Goal: Information Seeking & Learning: Check status

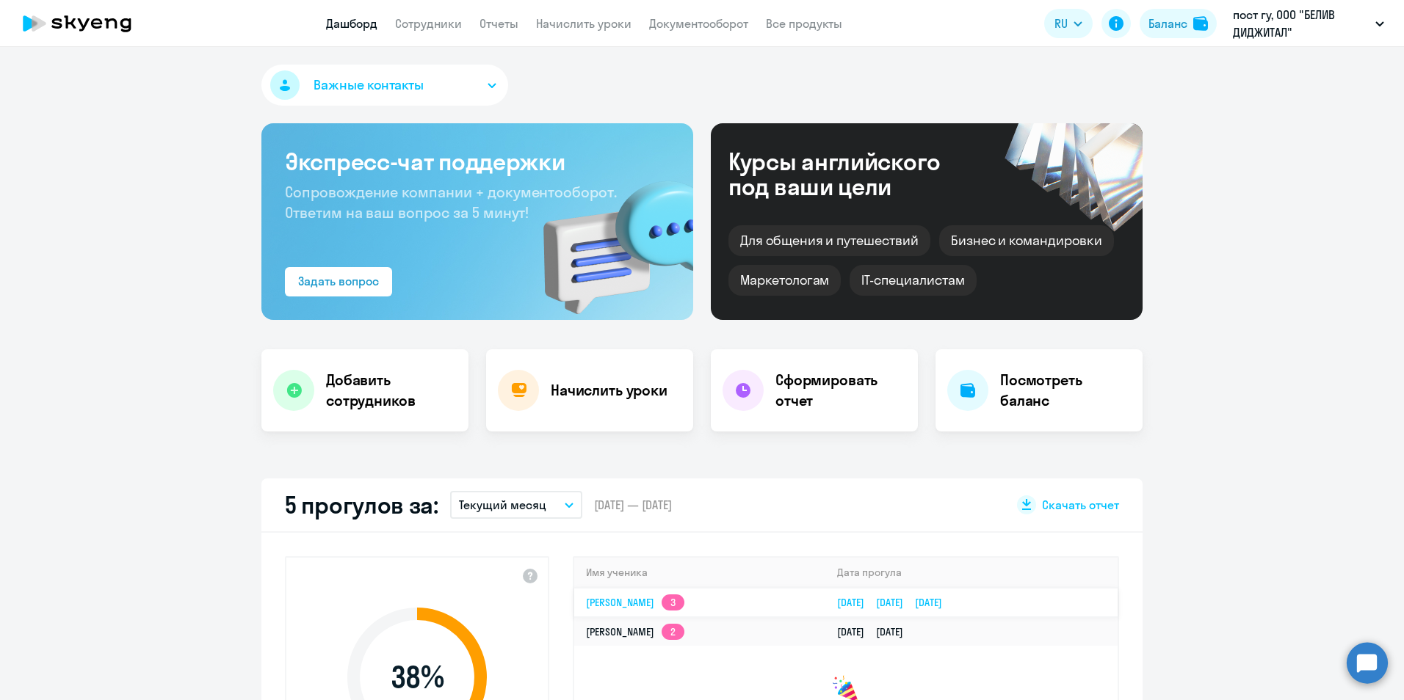
select select "30"
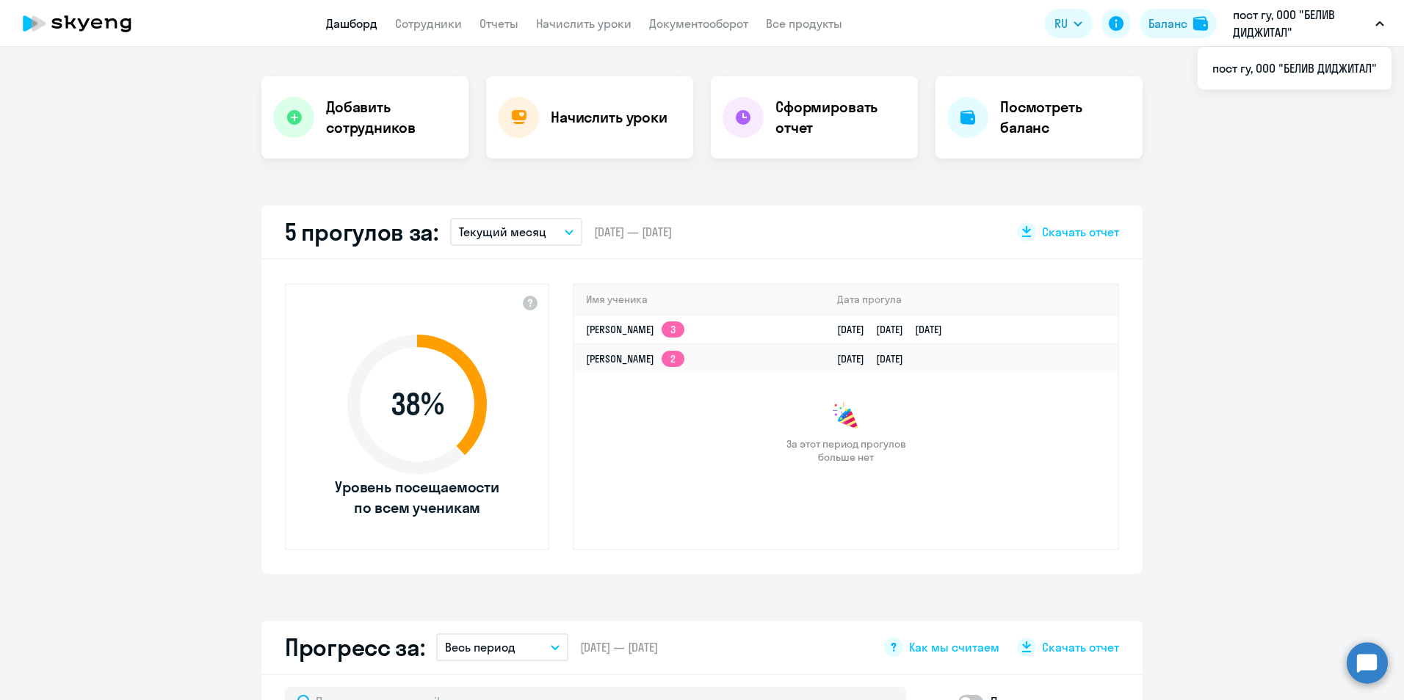
scroll to position [267, 0]
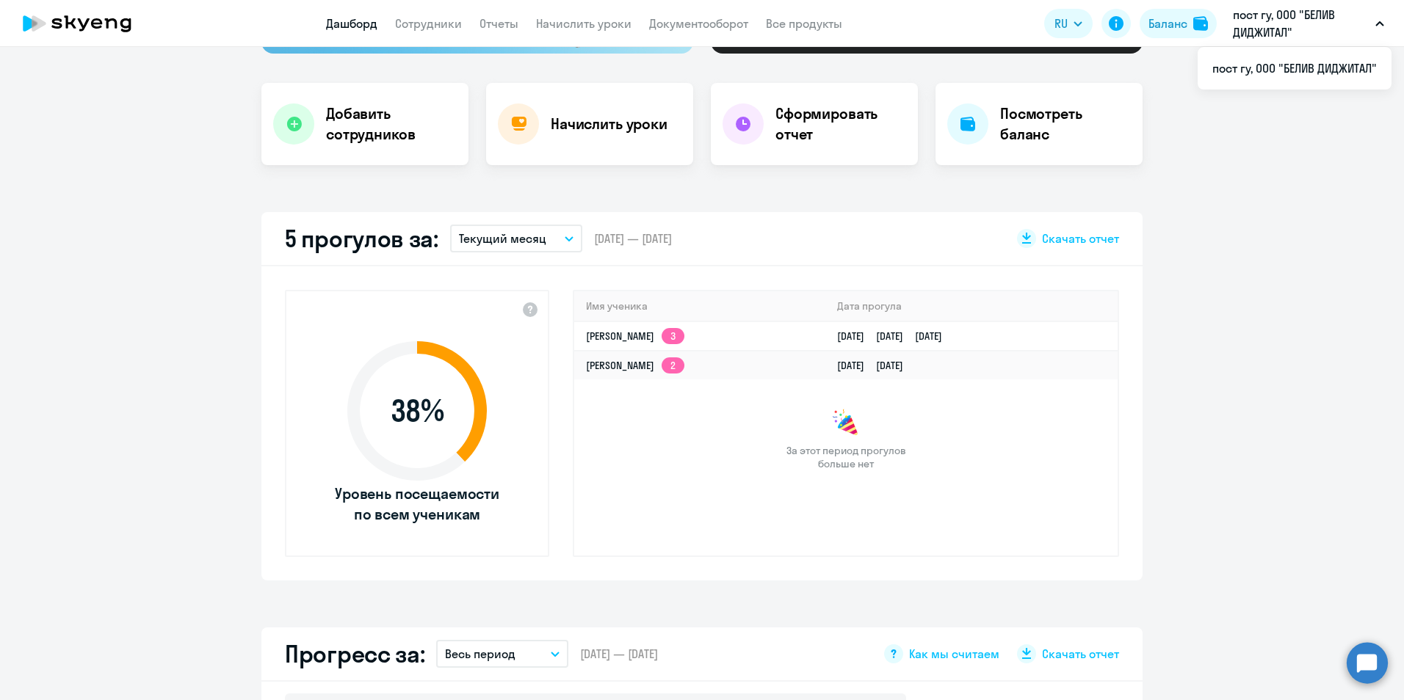
click at [565, 239] on icon "button" at bounding box center [569, 238] width 9 height 5
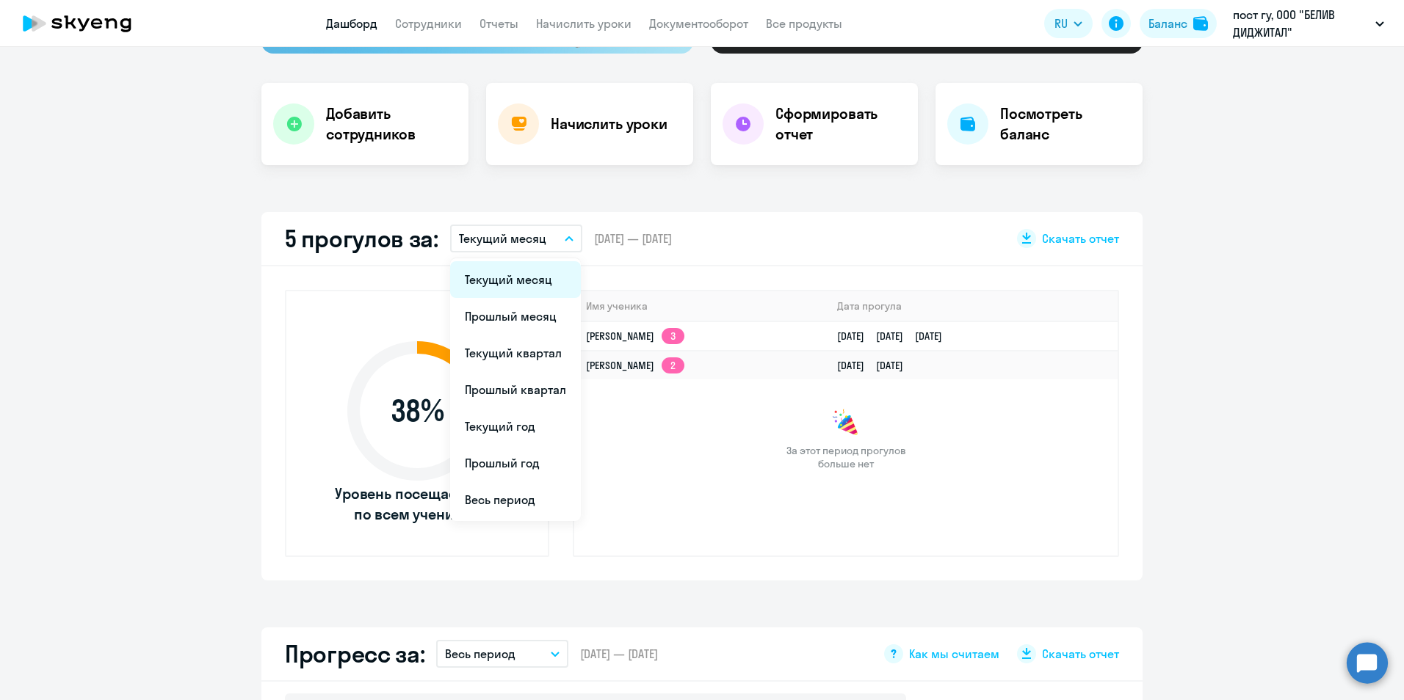
click at [501, 279] on li "Текущий месяц" at bounding box center [515, 279] width 131 height 37
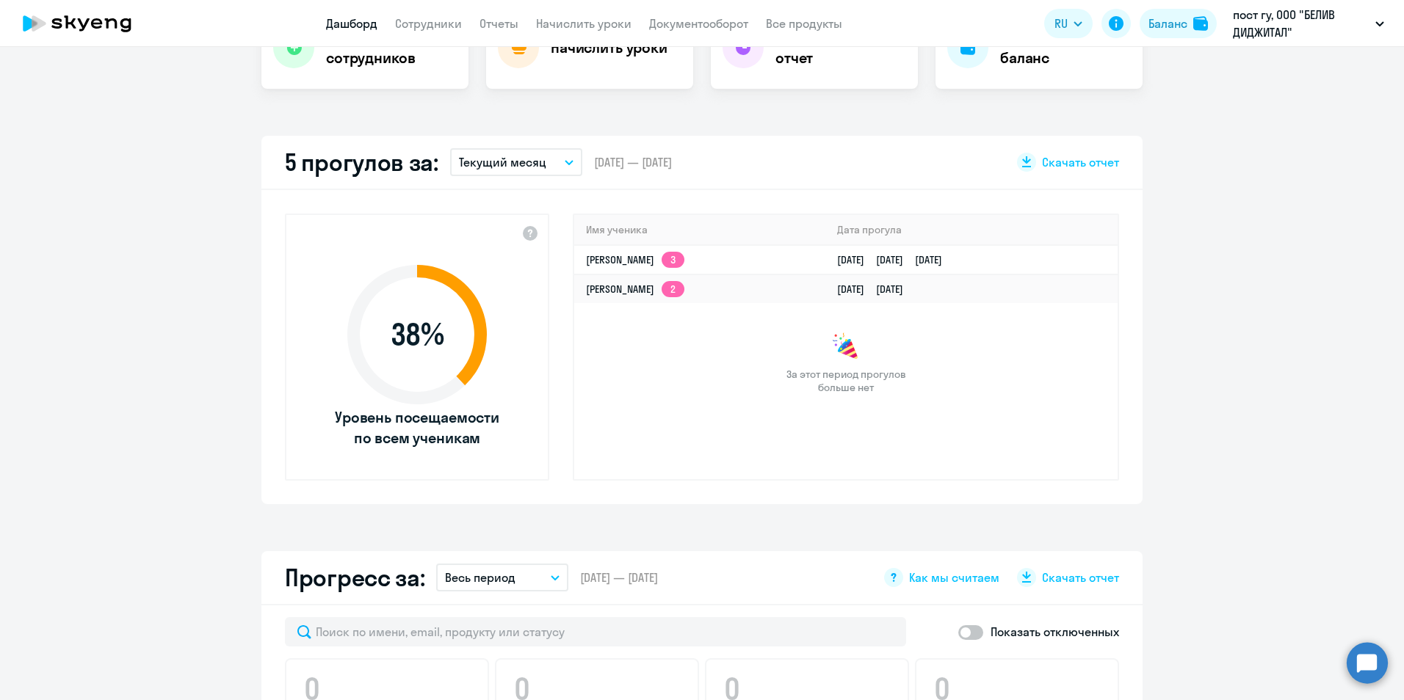
scroll to position [297, 0]
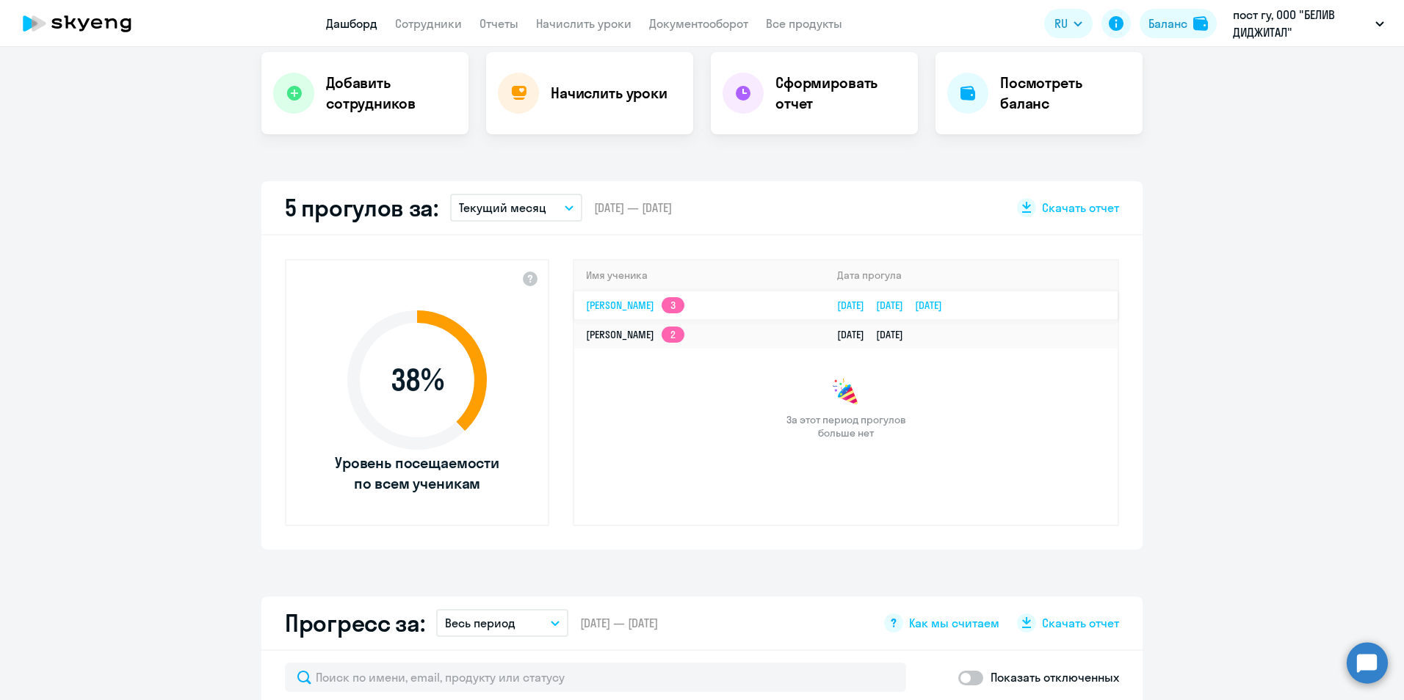
click at [927, 301] on link "[DATE] [DATE] [DATE]" at bounding box center [895, 305] width 117 height 13
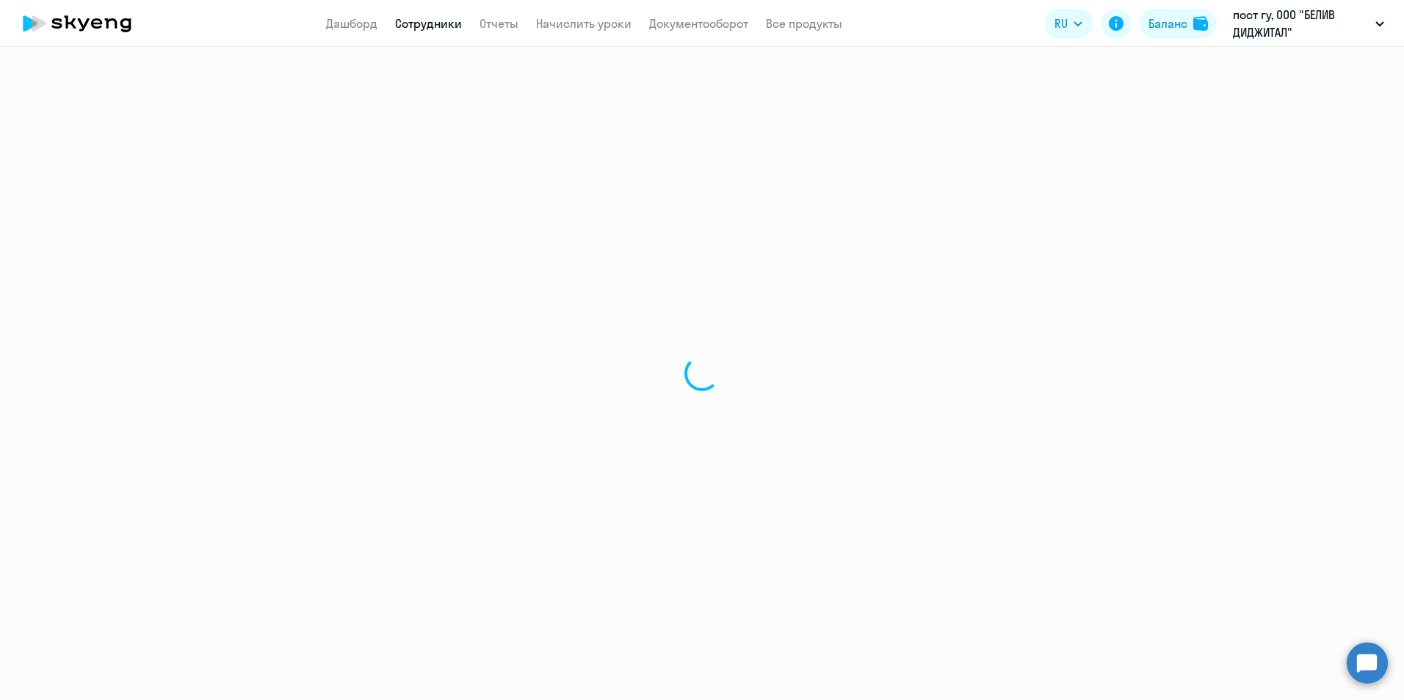
select select "english"
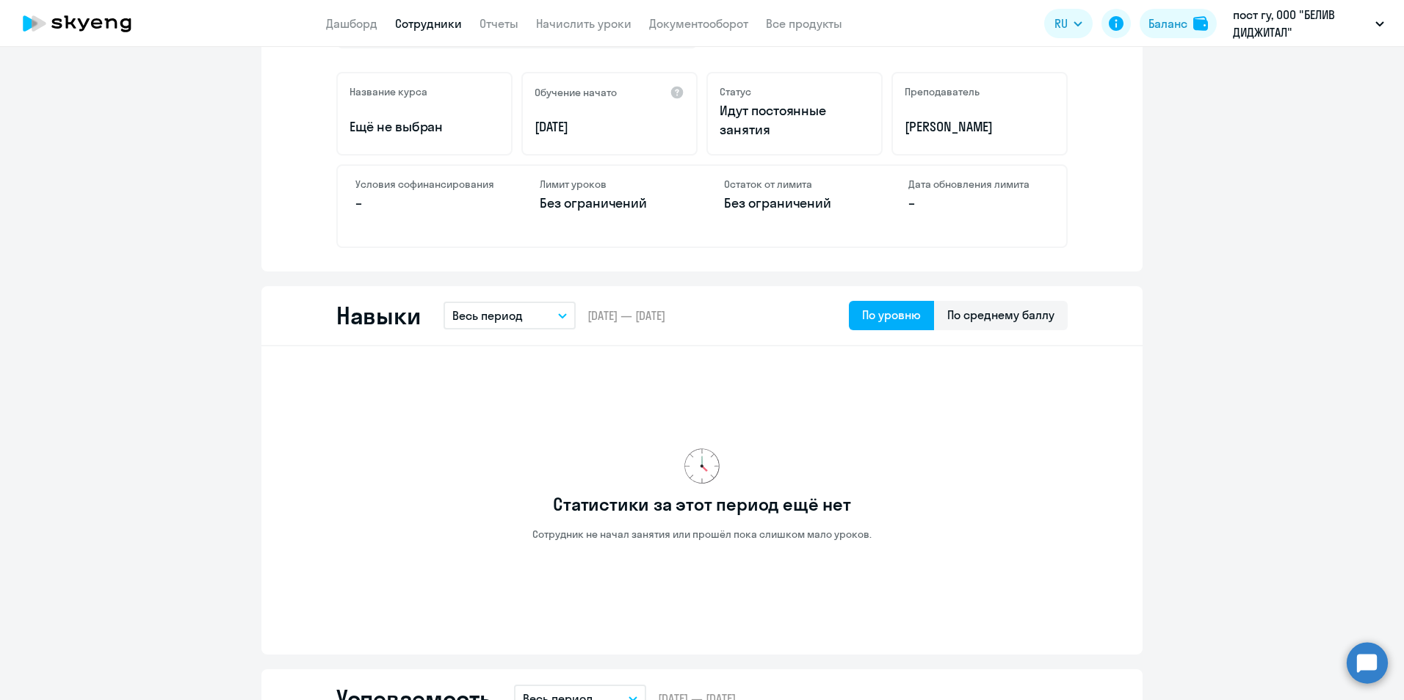
scroll to position [90, 0]
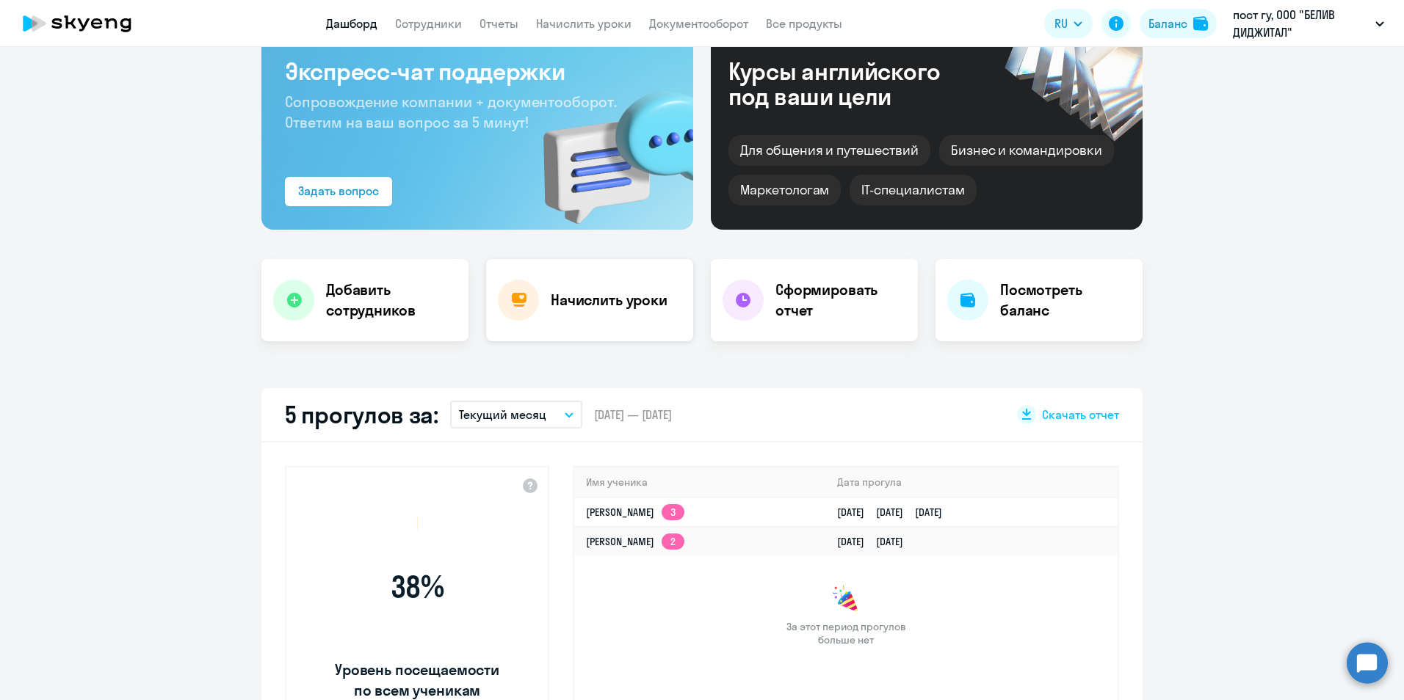
scroll to position [193, 0]
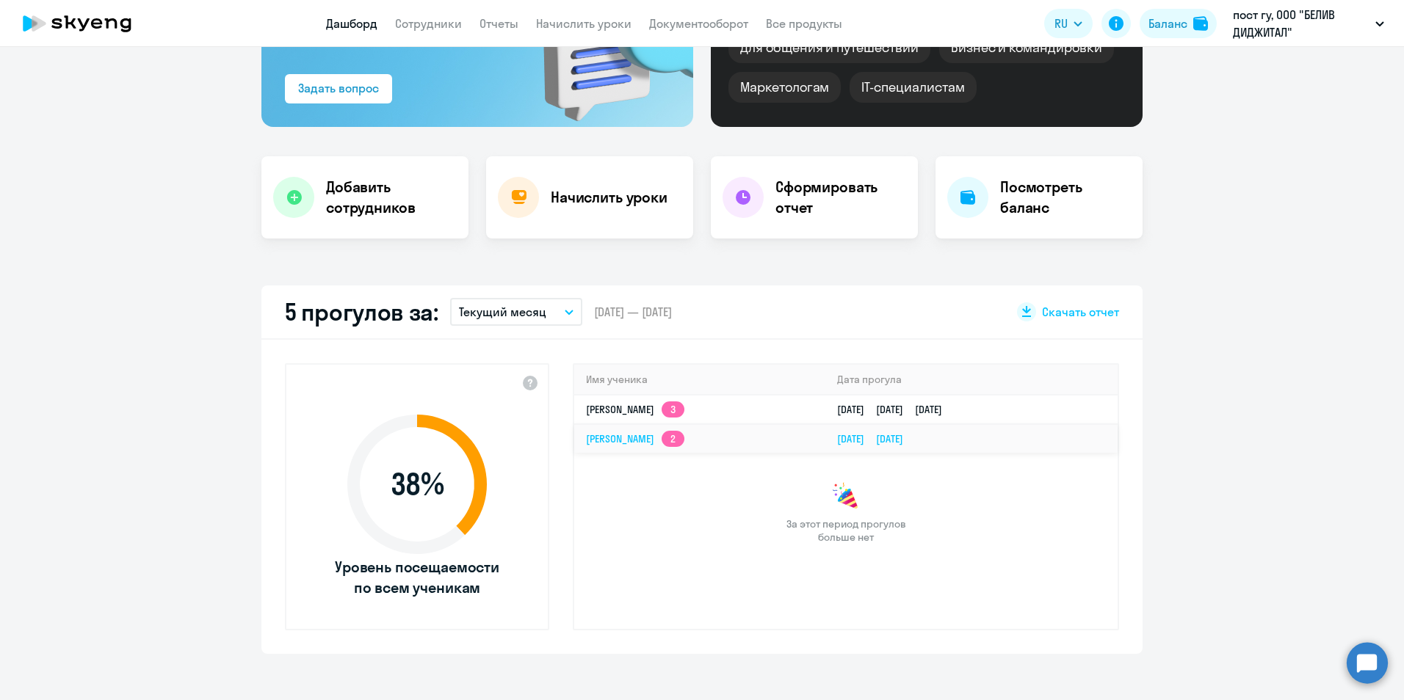
select select "30"
click at [897, 439] on link "[DATE] [DATE]" at bounding box center [876, 438] width 78 height 13
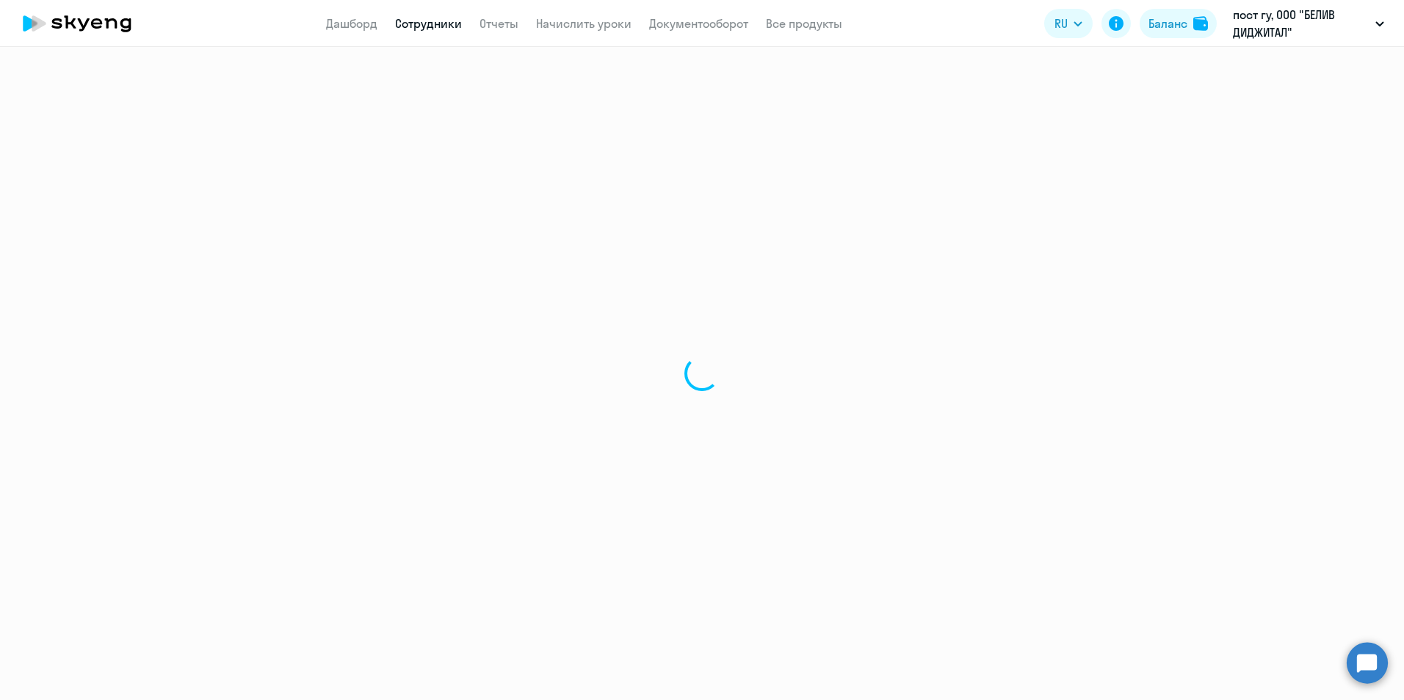
select select "english"
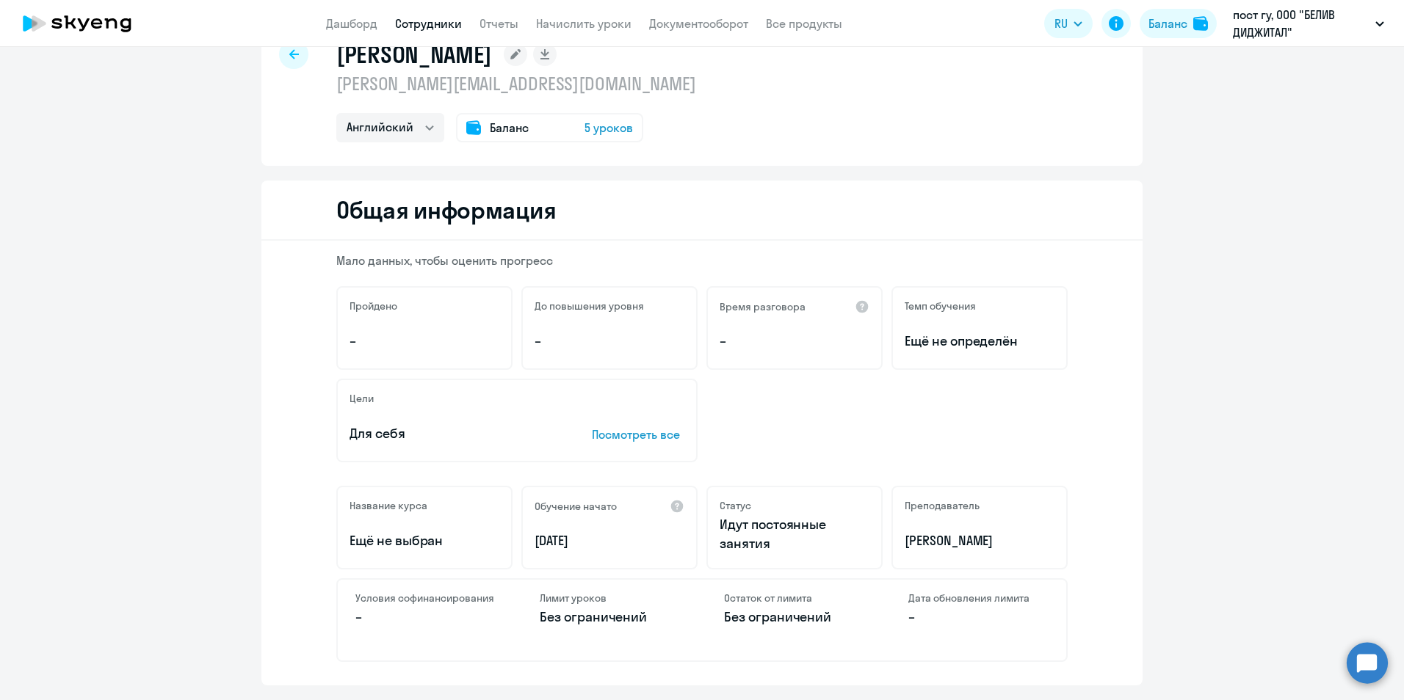
scroll to position [224, 0]
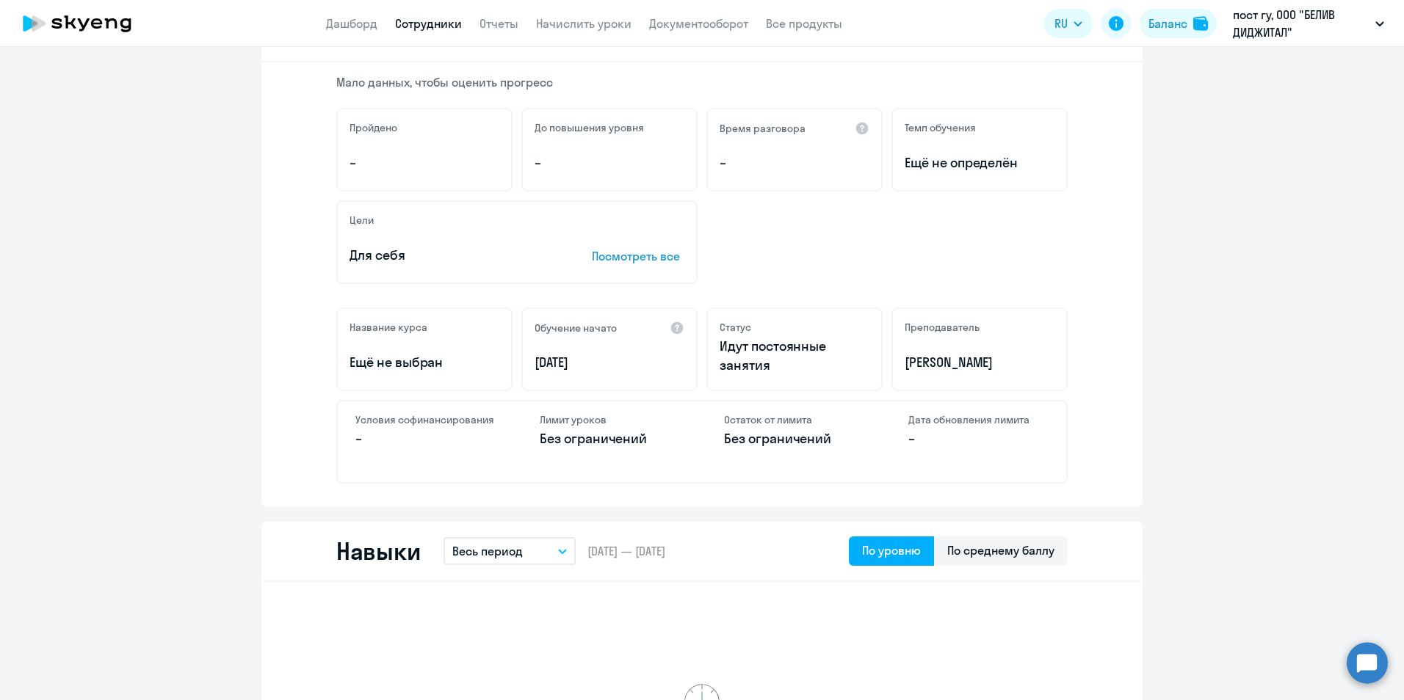
click at [774, 361] on p "Идут постоянные занятия" at bounding box center [795, 356] width 150 height 38
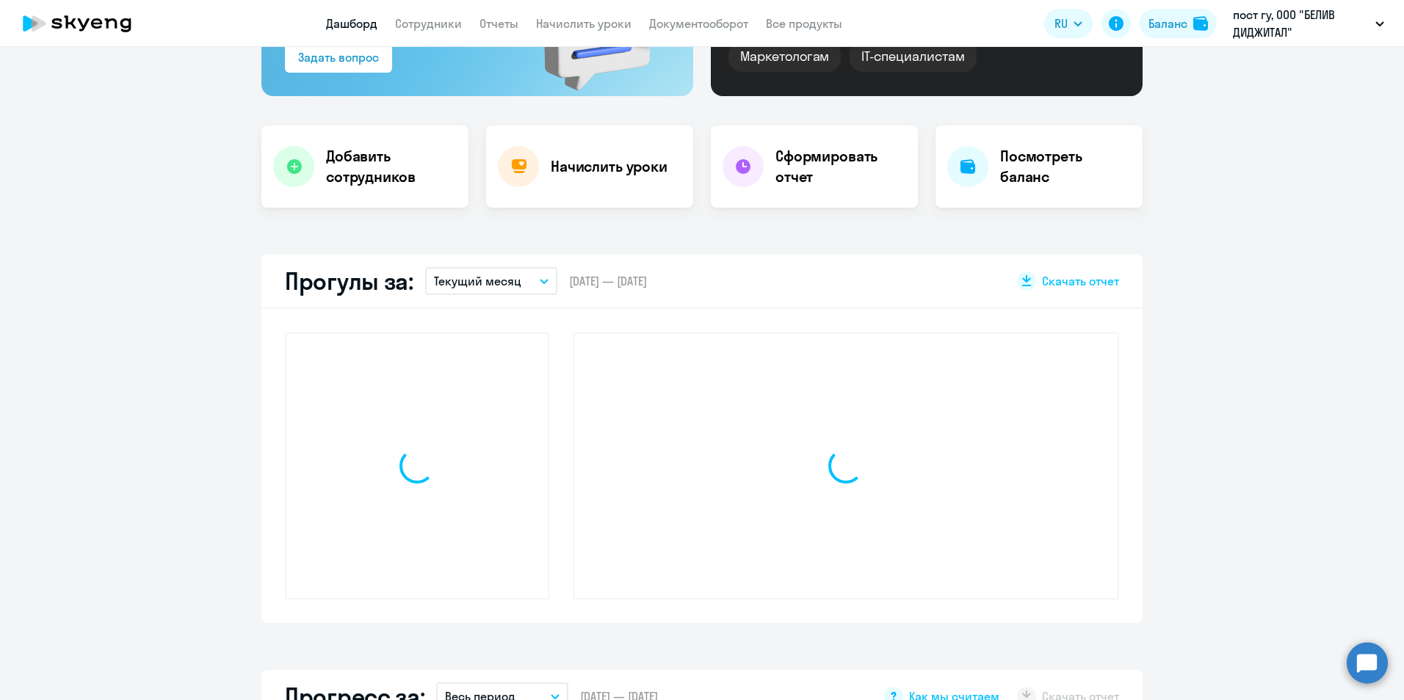
scroll to position [327, 0]
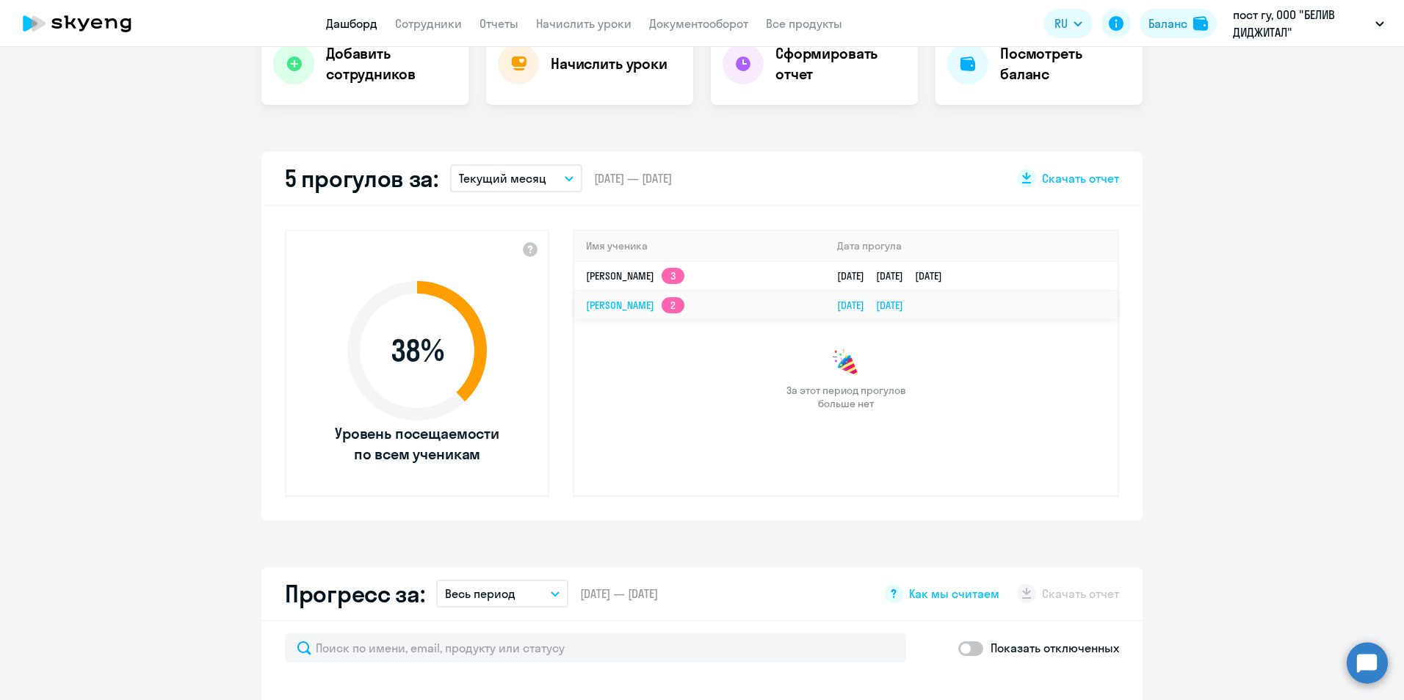
select select "30"
click at [905, 305] on link "[DATE] [DATE]" at bounding box center [876, 305] width 78 height 13
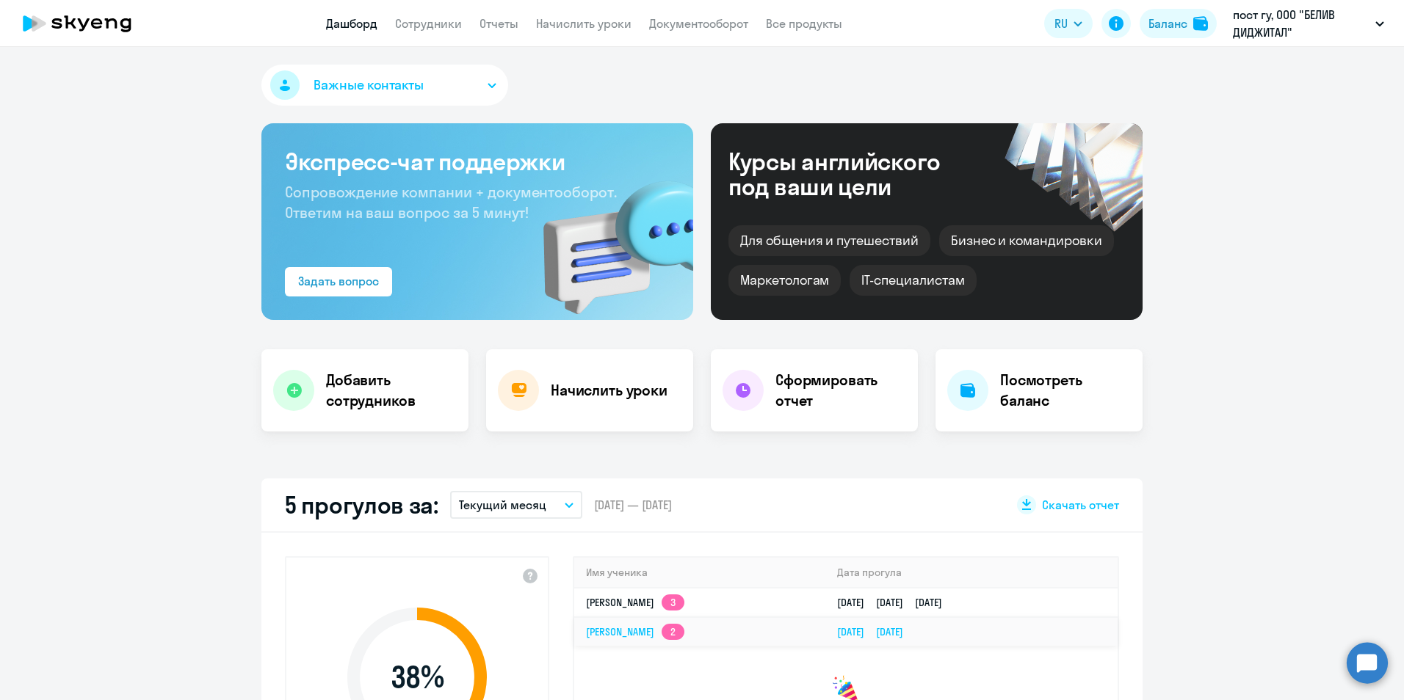
select select "english"
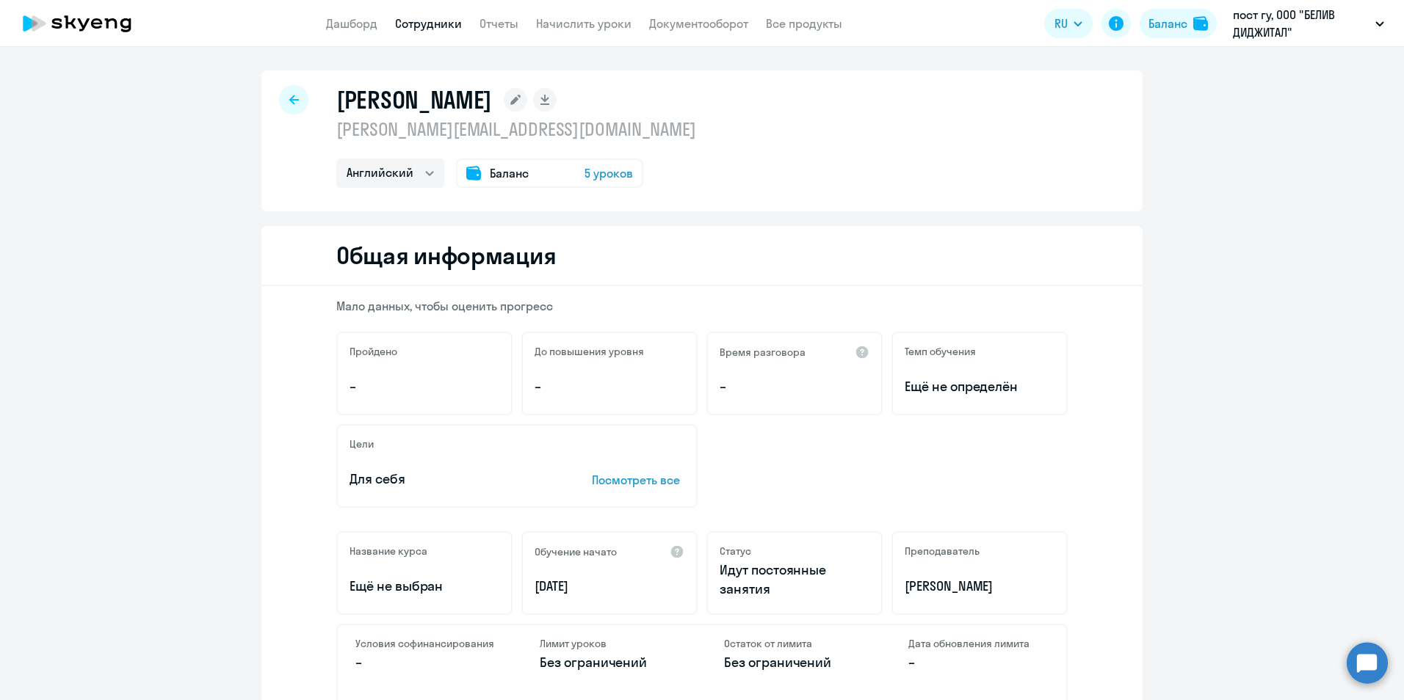
click at [606, 173] on span "5 уроков" at bounding box center [608, 173] width 48 height 18
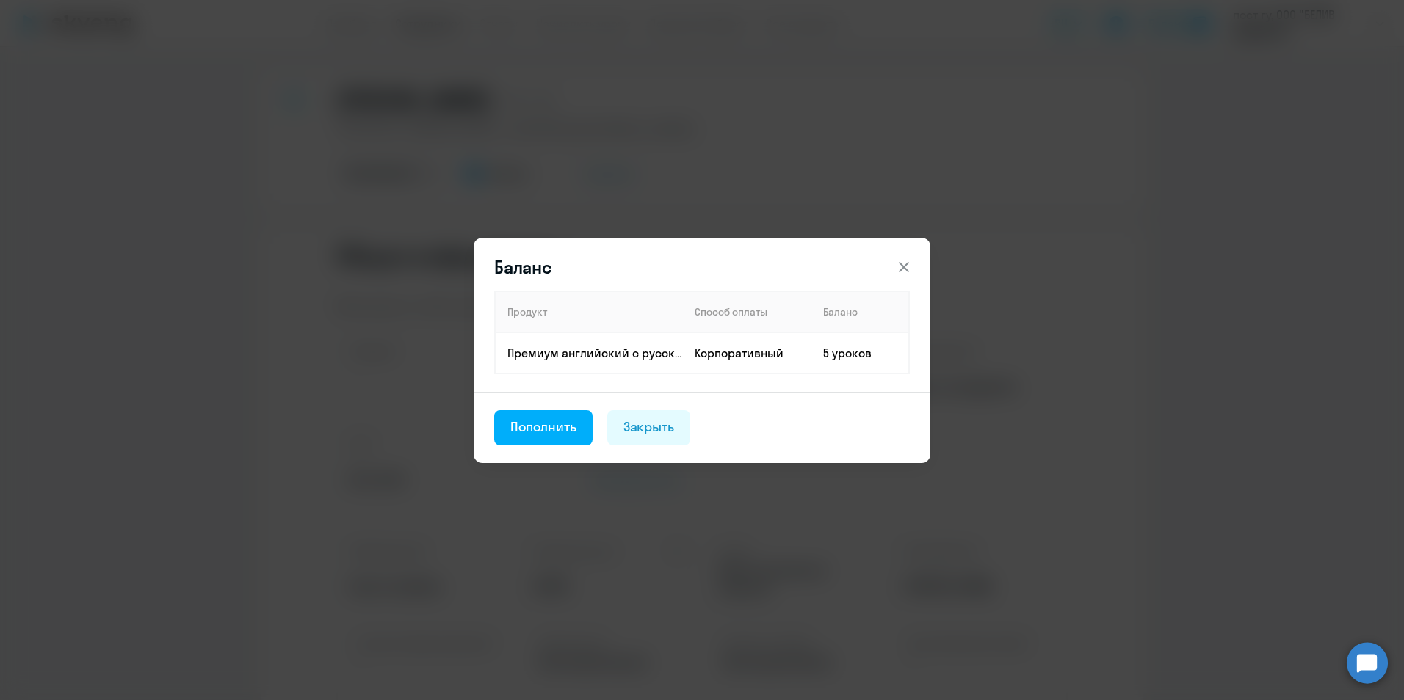
click at [900, 264] on icon at bounding box center [904, 267] width 18 height 18
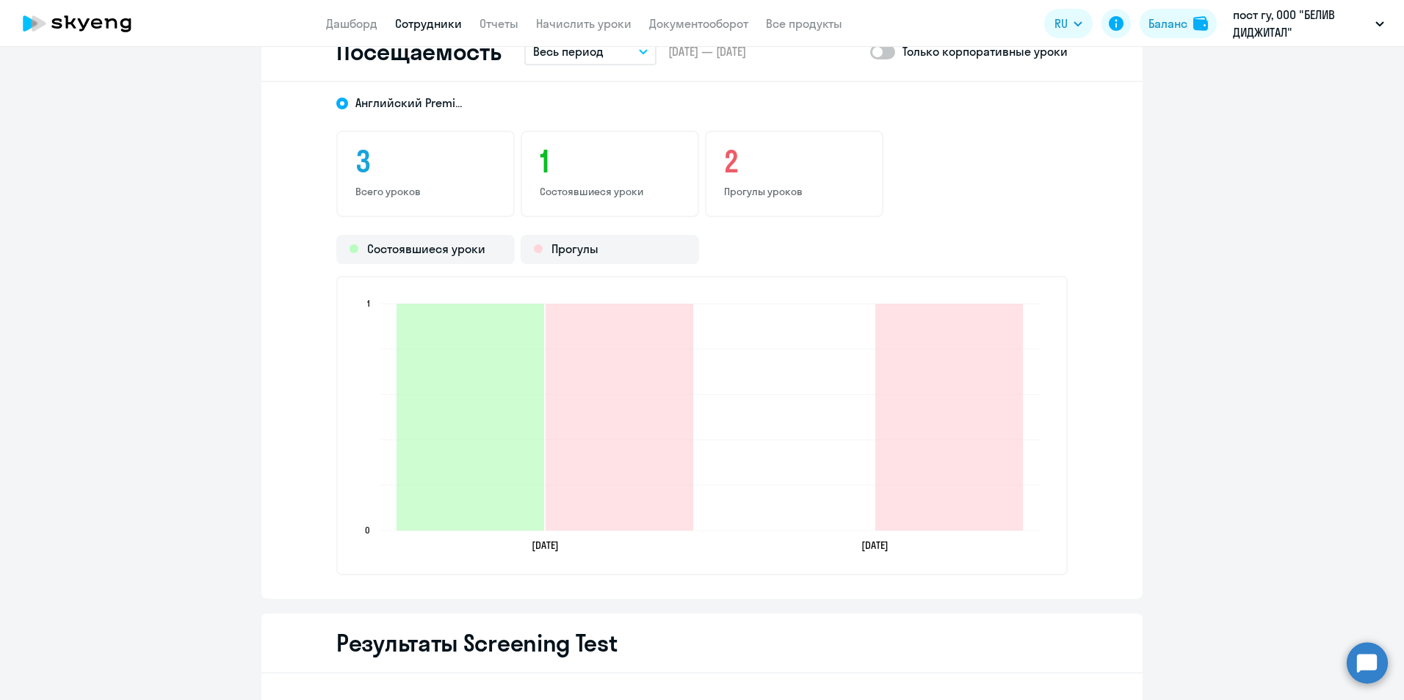
scroll to position [1775, 0]
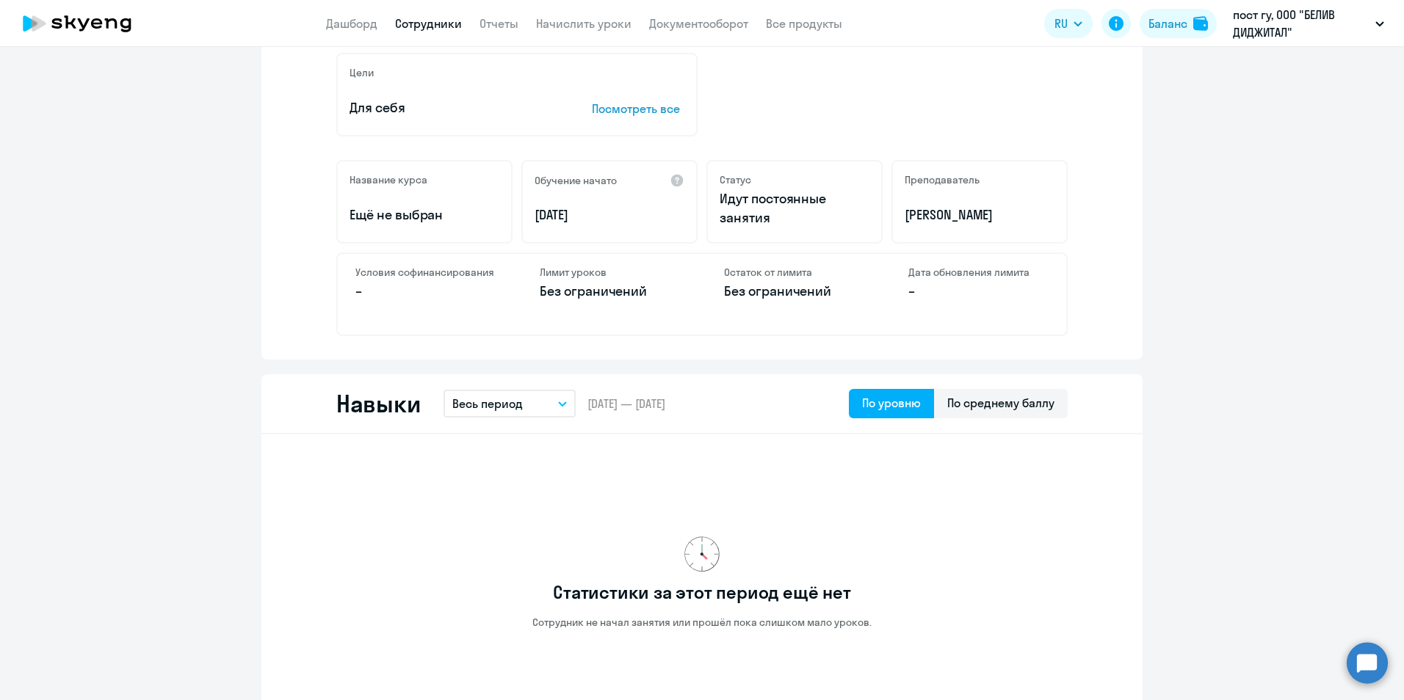
scroll to position [0, 0]
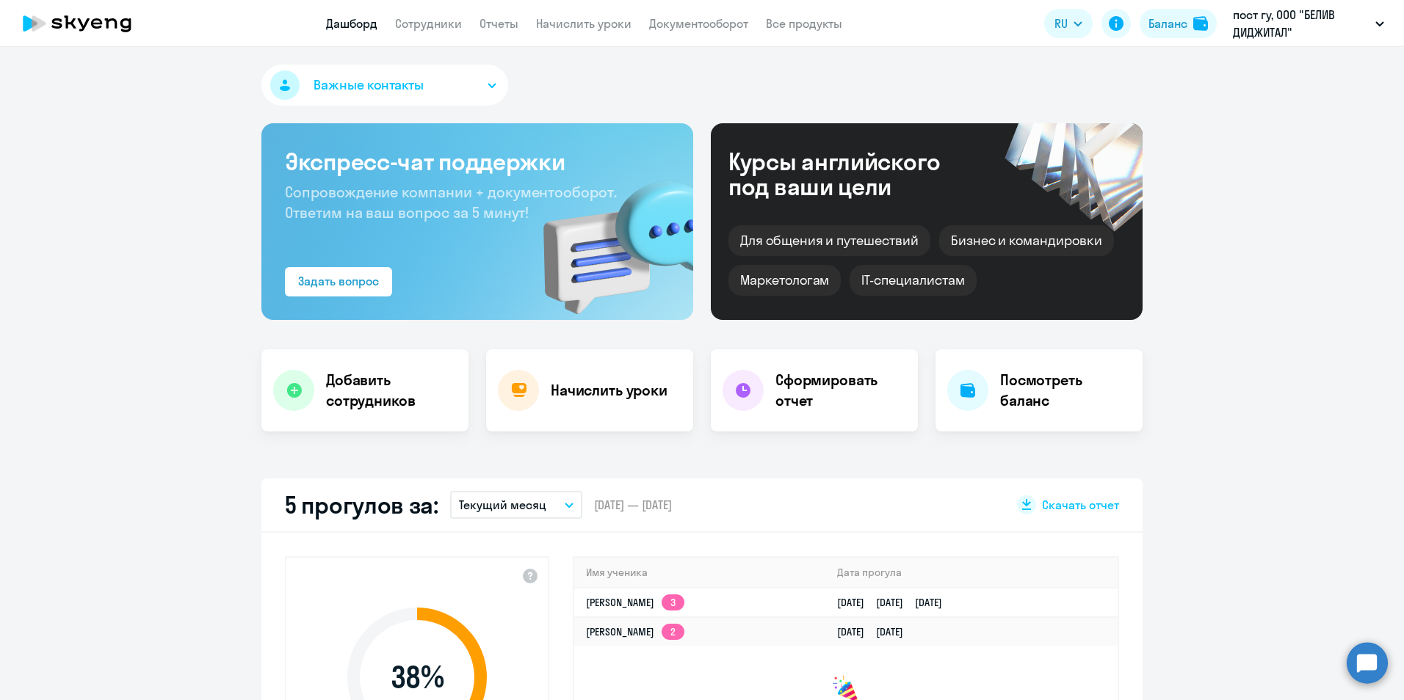
select select "30"
click at [566, 508] on button "Текущий месяц" at bounding box center [516, 505] width 132 height 28
click at [764, 495] on div "5 прогулов за: Текущий месяц Текущий месяц Прошлый месяц Текущий квартал [GEOGR…" at bounding box center [701, 506] width 881 height 54
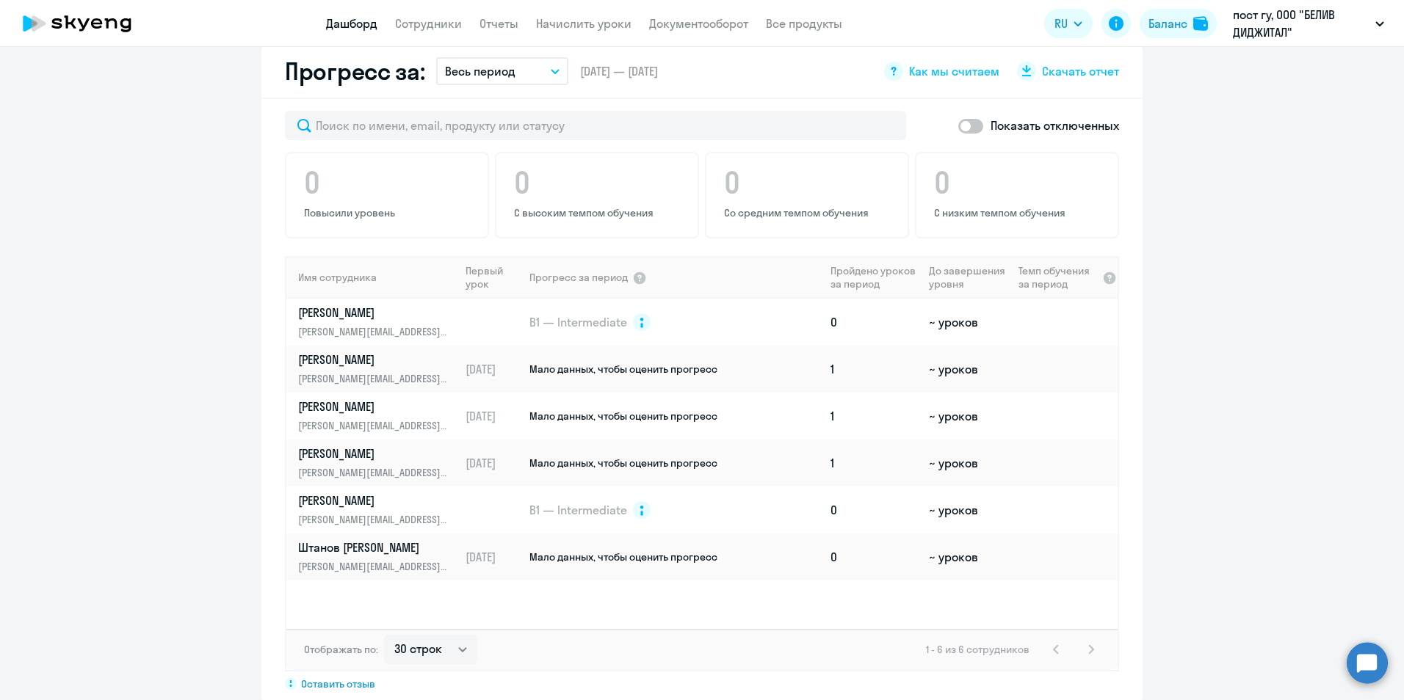
scroll to position [778, 0]
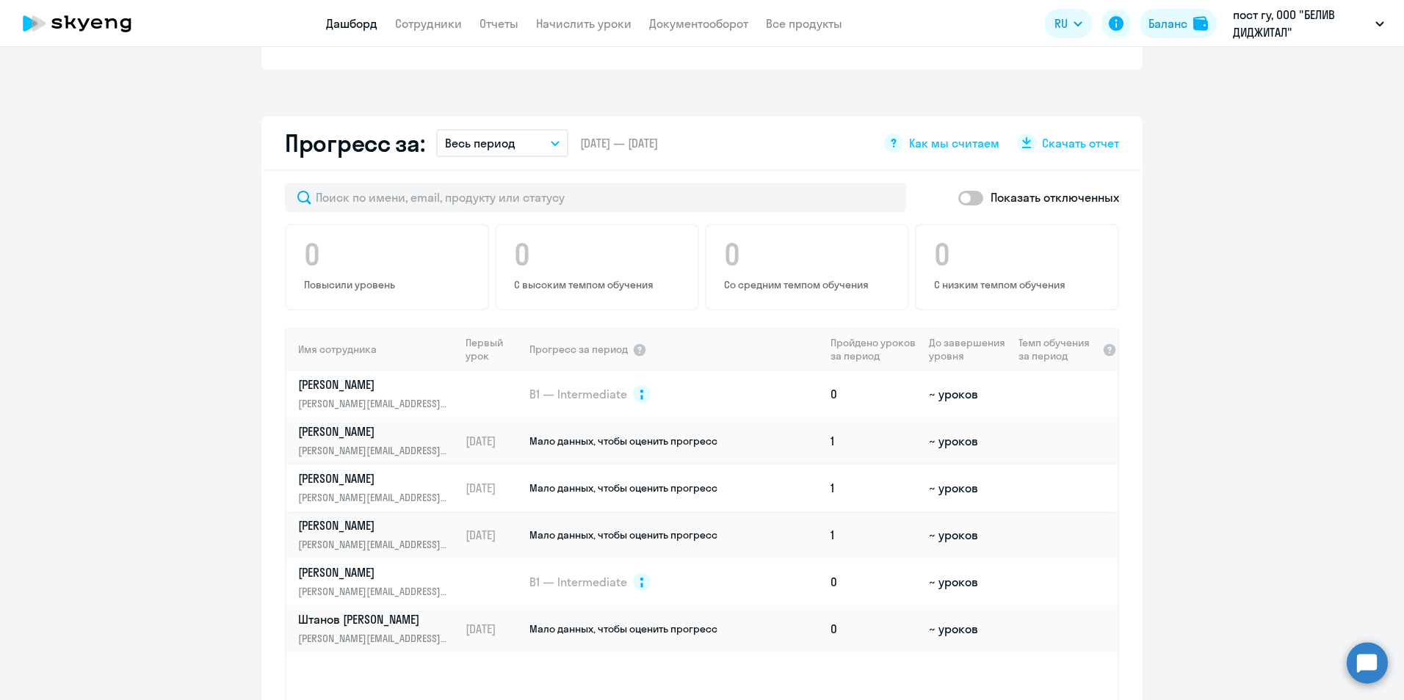
click at [325, 479] on p "[PERSON_NAME]" at bounding box center [373, 479] width 151 height 16
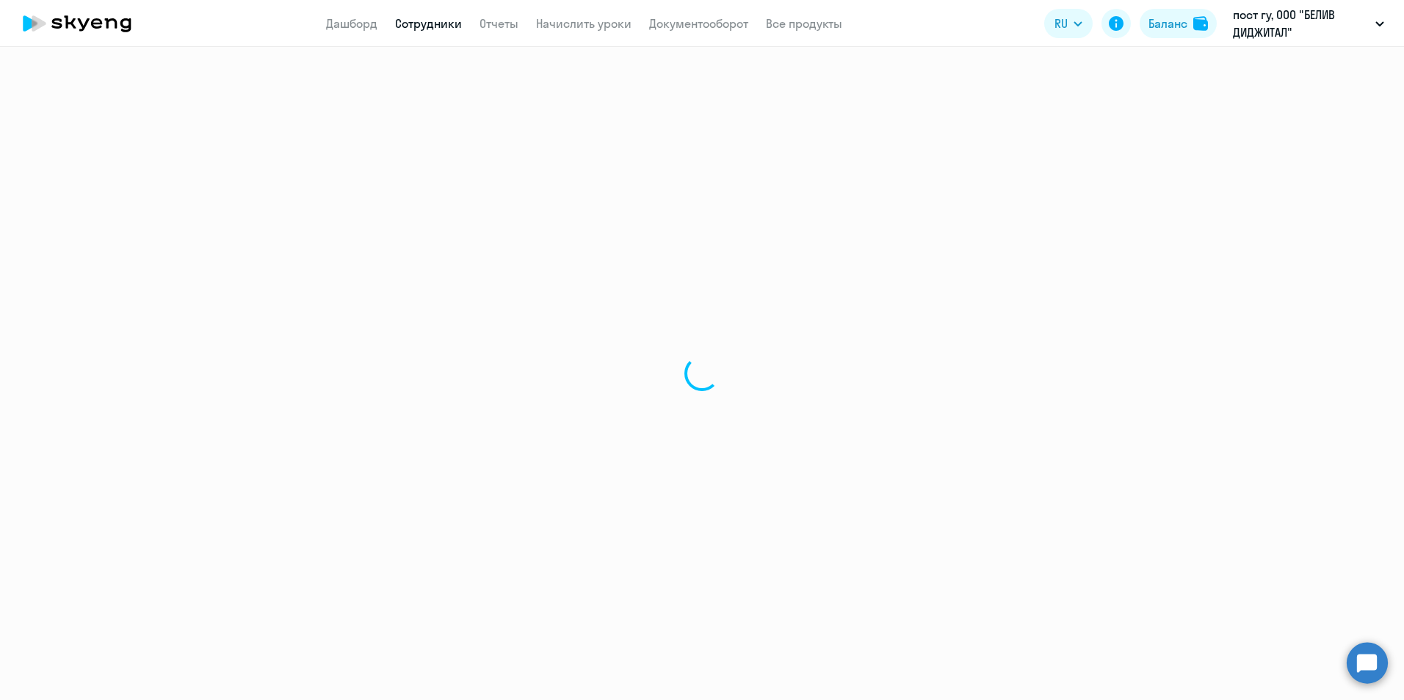
select select "english"
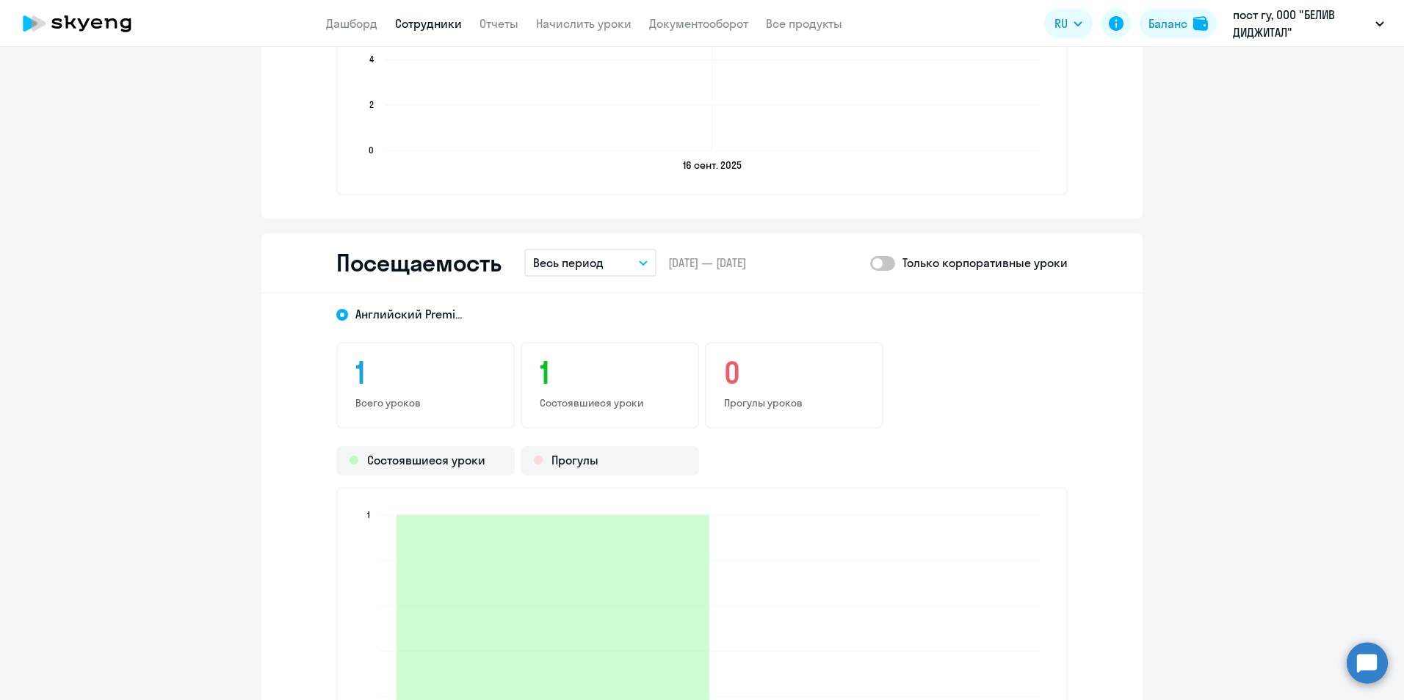
scroll to position [1655, 0]
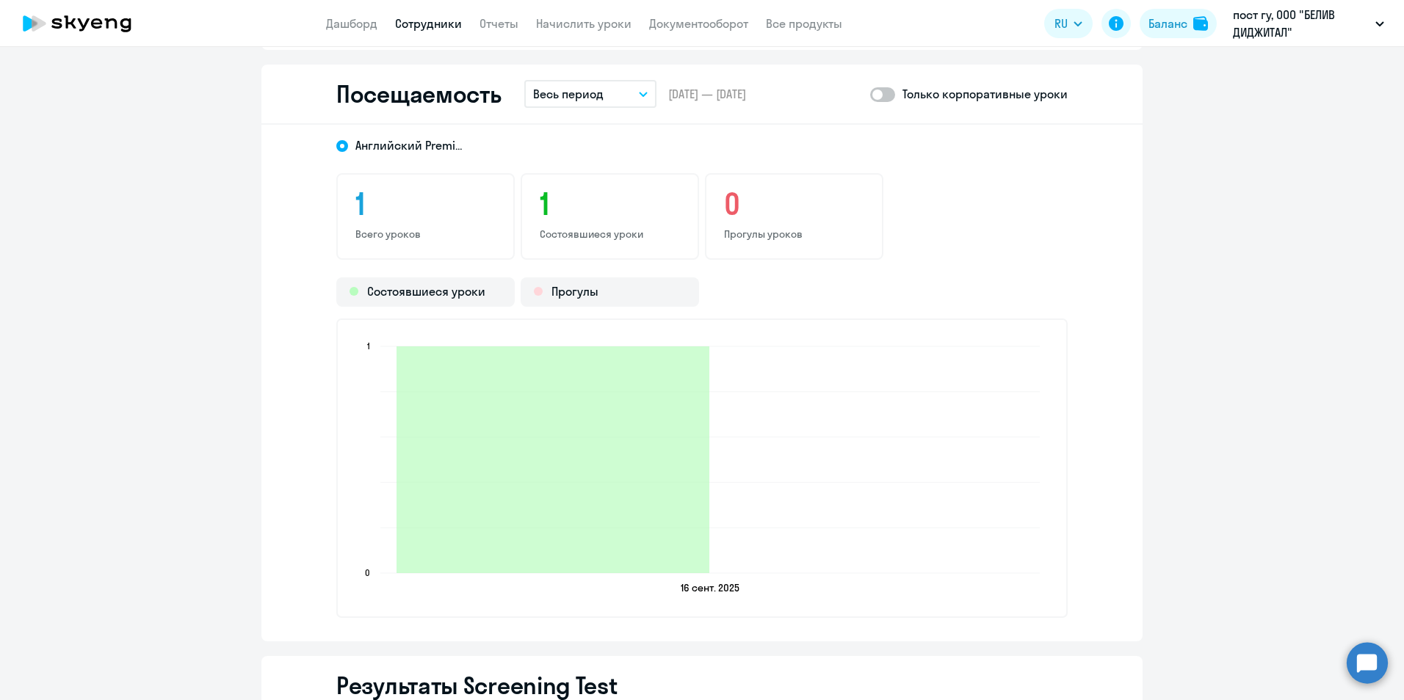
click at [973, 231] on div "1 Всего уроков 1 Состоявшиеся уроки 0 Прогулы уроков" at bounding box center [701, 216] width 731 height 87
click at [760, 211] on h3 "0" at bounding box center [794, 203] width 140 height 35
click at [579, 228] on p "Состоявшиеся уроки" at bounding box center [610, 234] width 140 height 13
click at [385, 220] on h3 "1" at bounding box center [425, 203] width 140 height 35
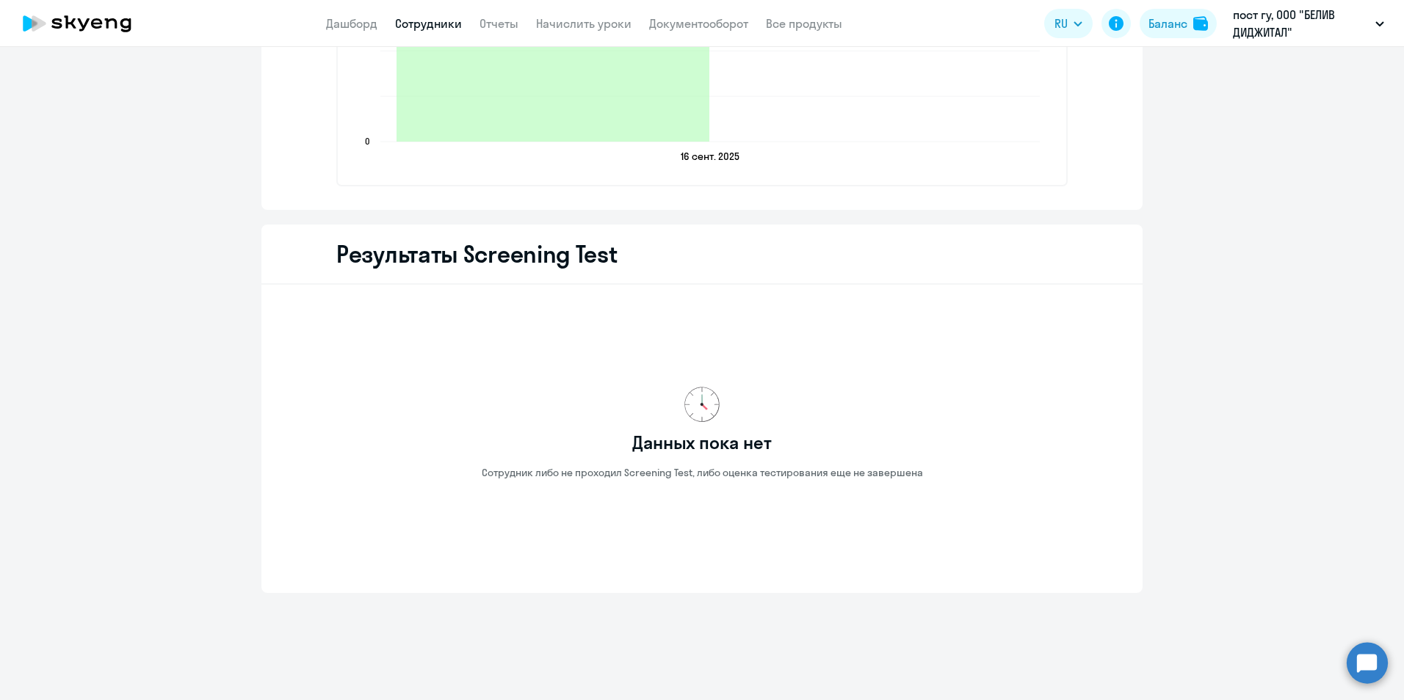
scroll to position [372, 0]
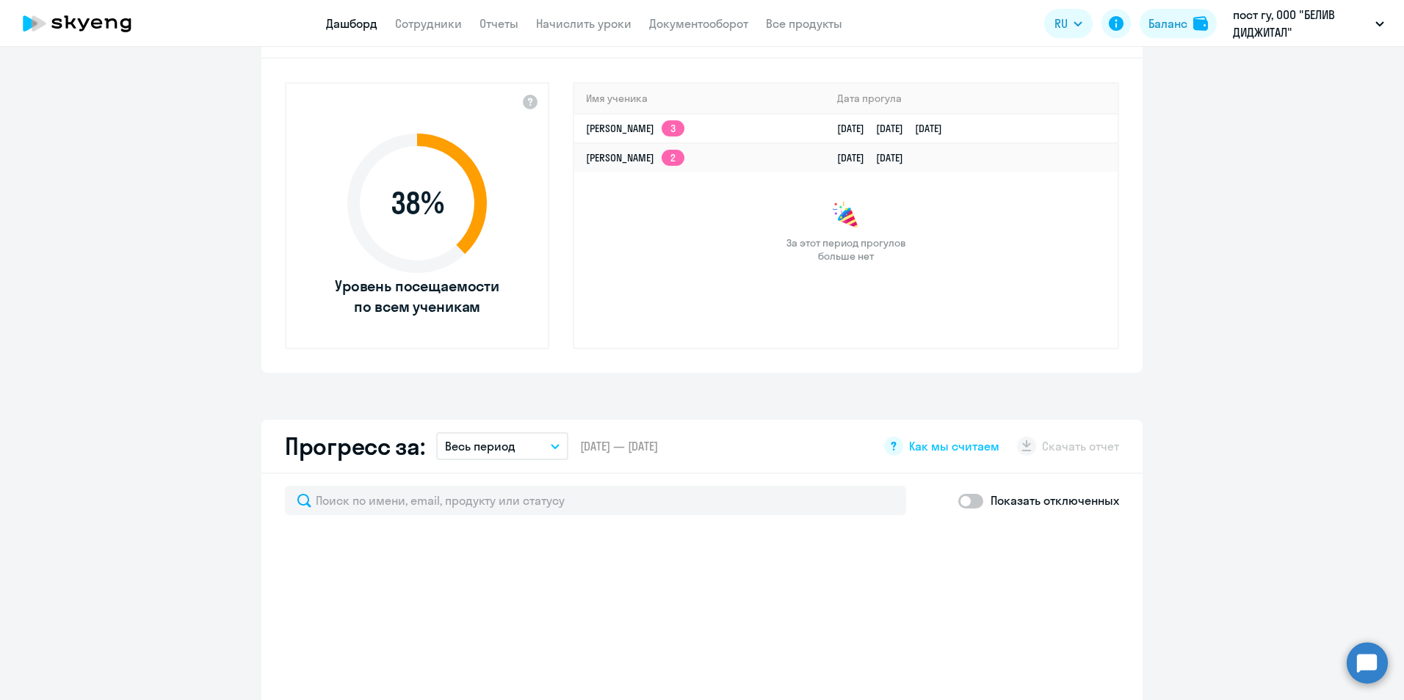
scroll to position [1046, 0]
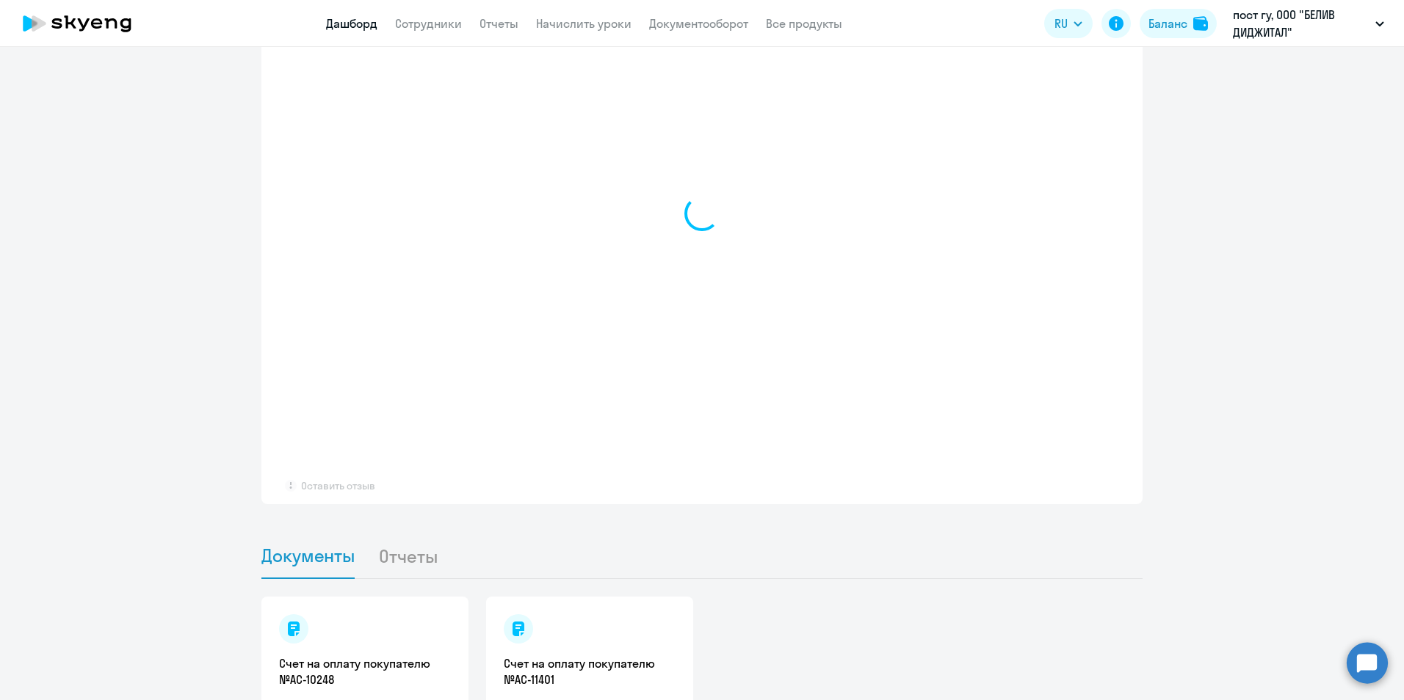
select select "30"
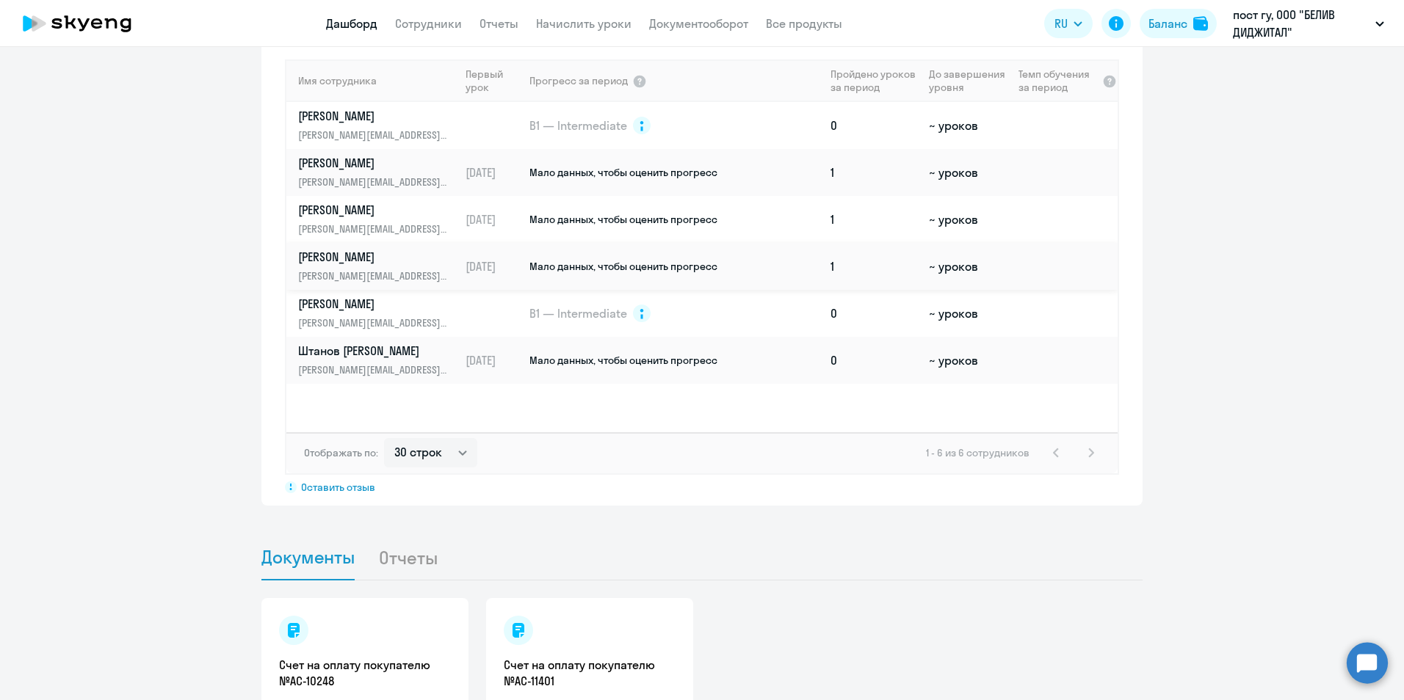
click at [355, 262] on p "[PERSON_NAME]" at bounding box center [373, 257] width 151 height 16
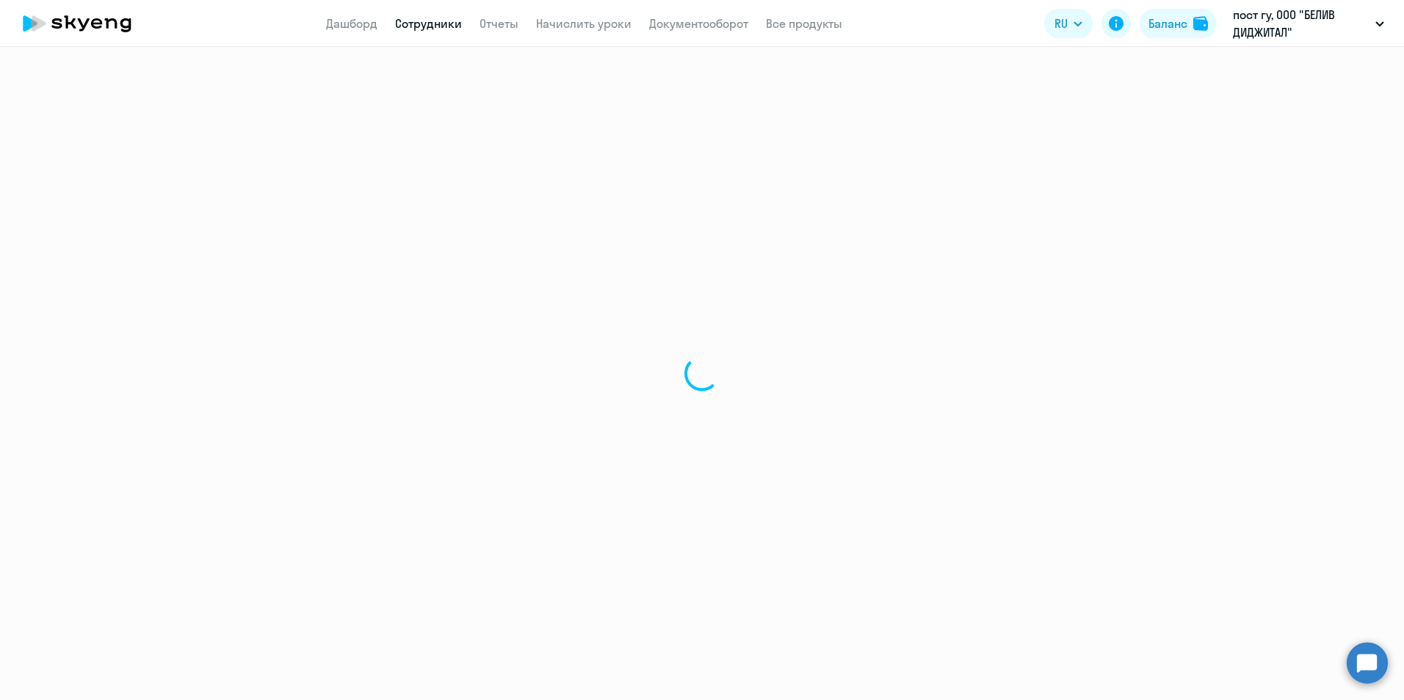
select select "english"
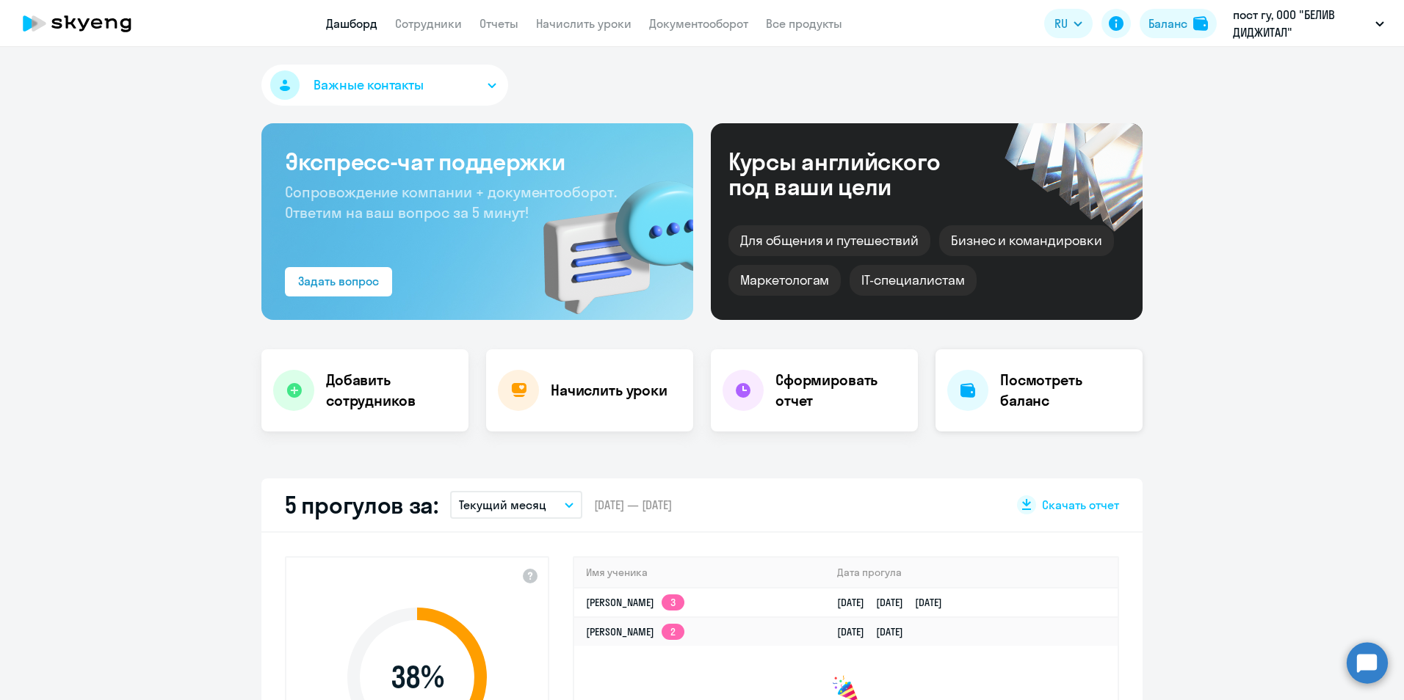
select select "30"
click at [462, 83] on button "Важные контакты" at bounding box center [384, 85] width 247 height 41
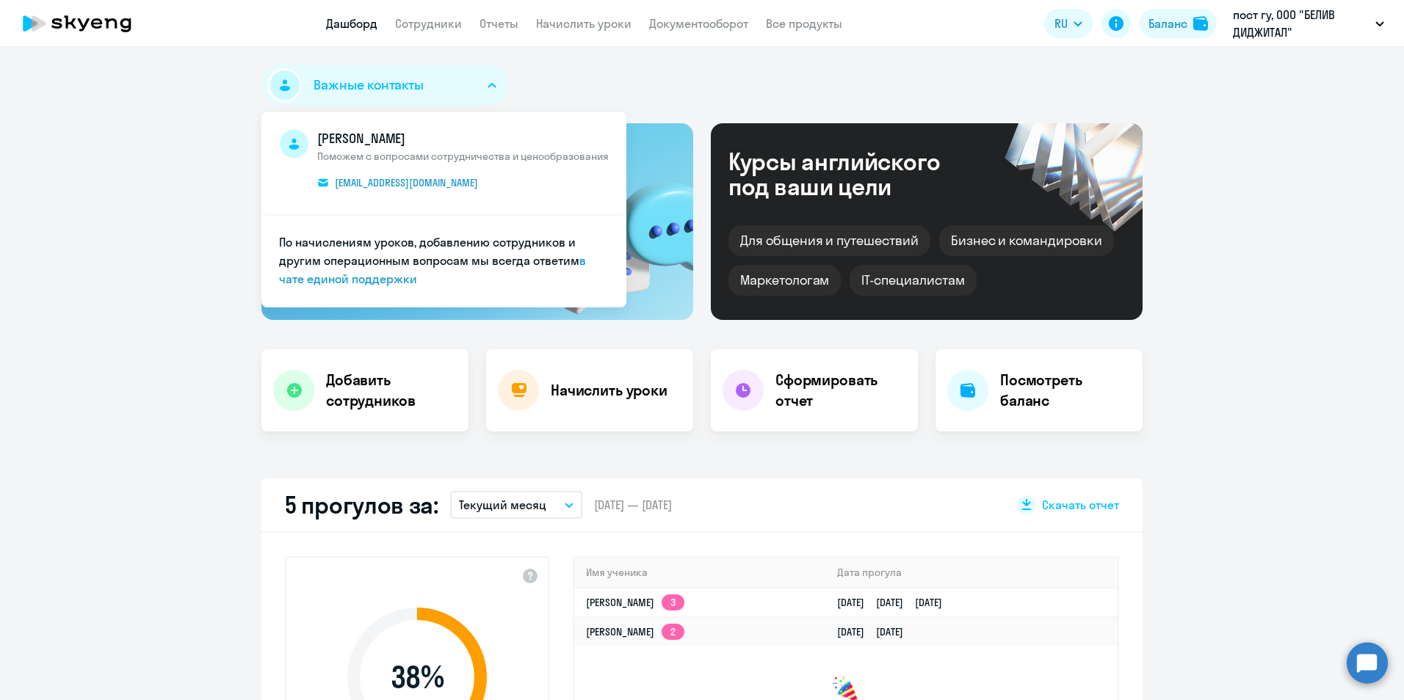
click at [462, 83] on button "Важные контакты" at bounding box center [384, 85] width 247 height 41
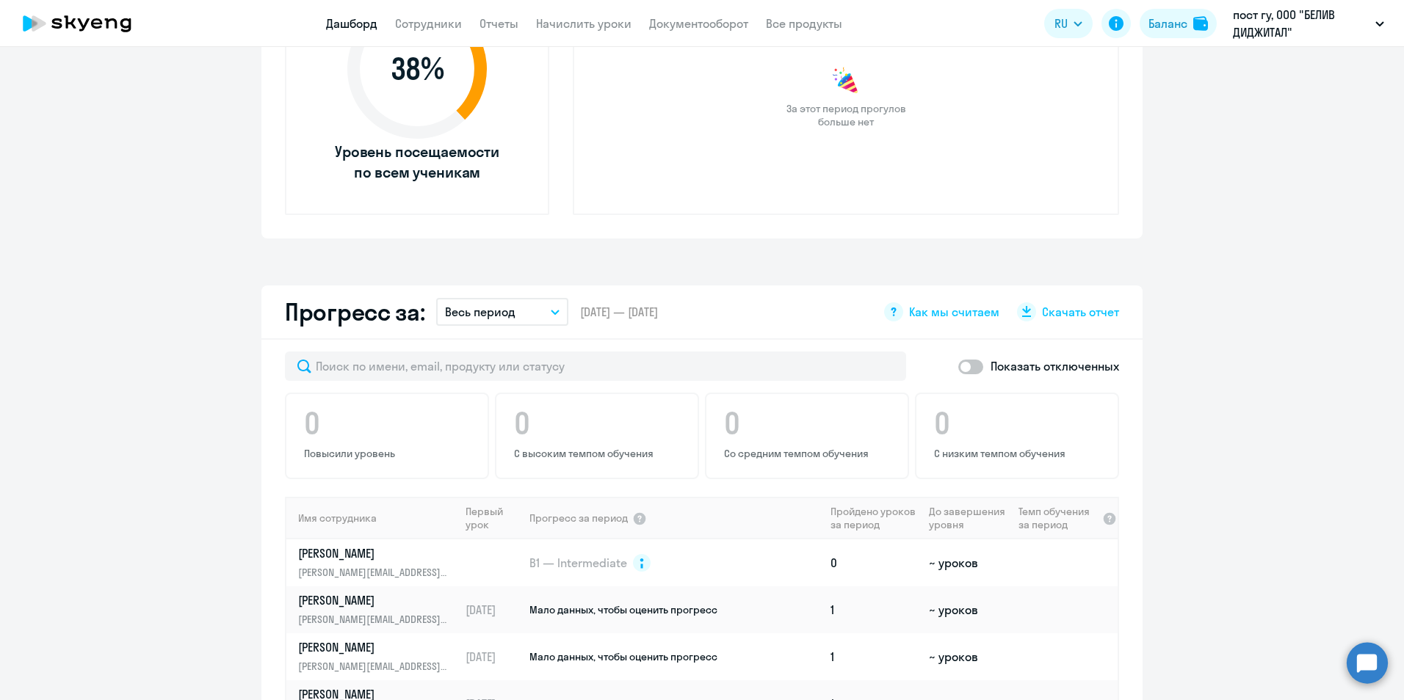
scroll to position [666, 0]
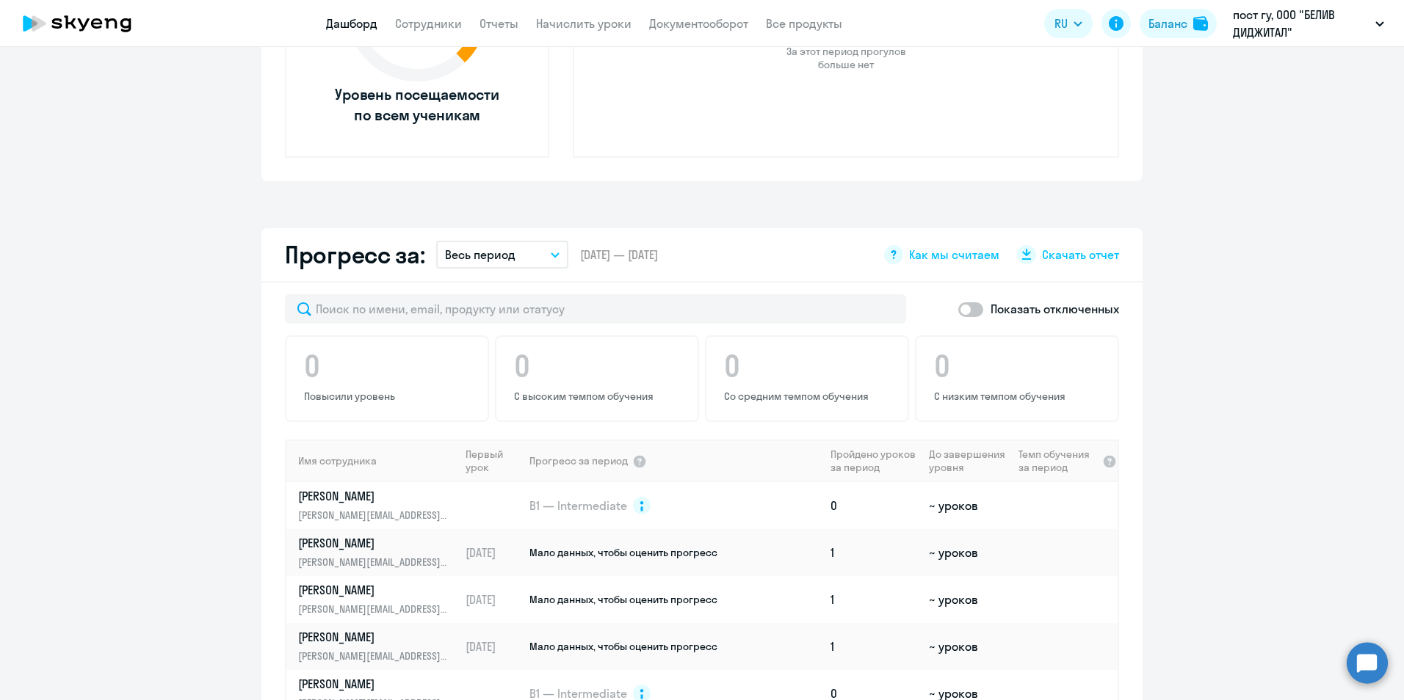
click at [551, 261] on button "Весь период" at bounding box center [502, 255] width 132 height 28
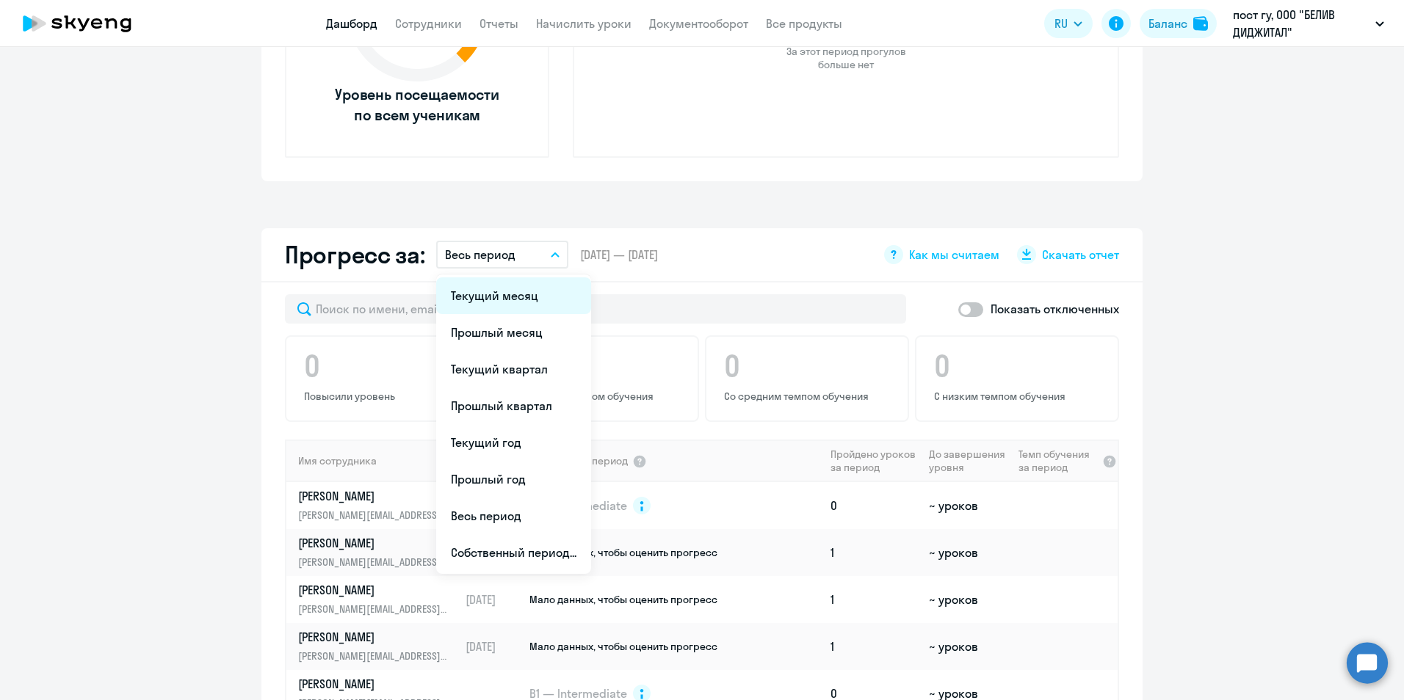
click at [487, 300] on li "Текущий месяц" at bounding box center [513, 296] width 155 height 37
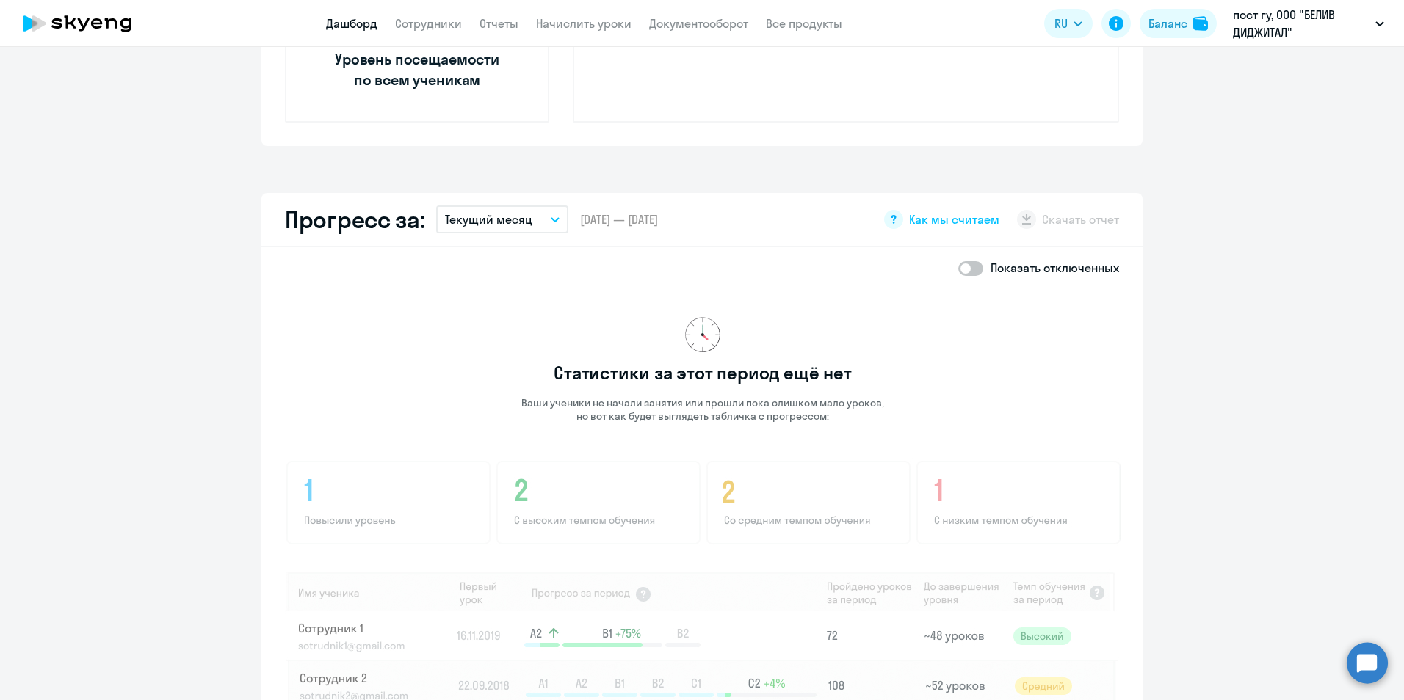
scroll to position [692, 0]
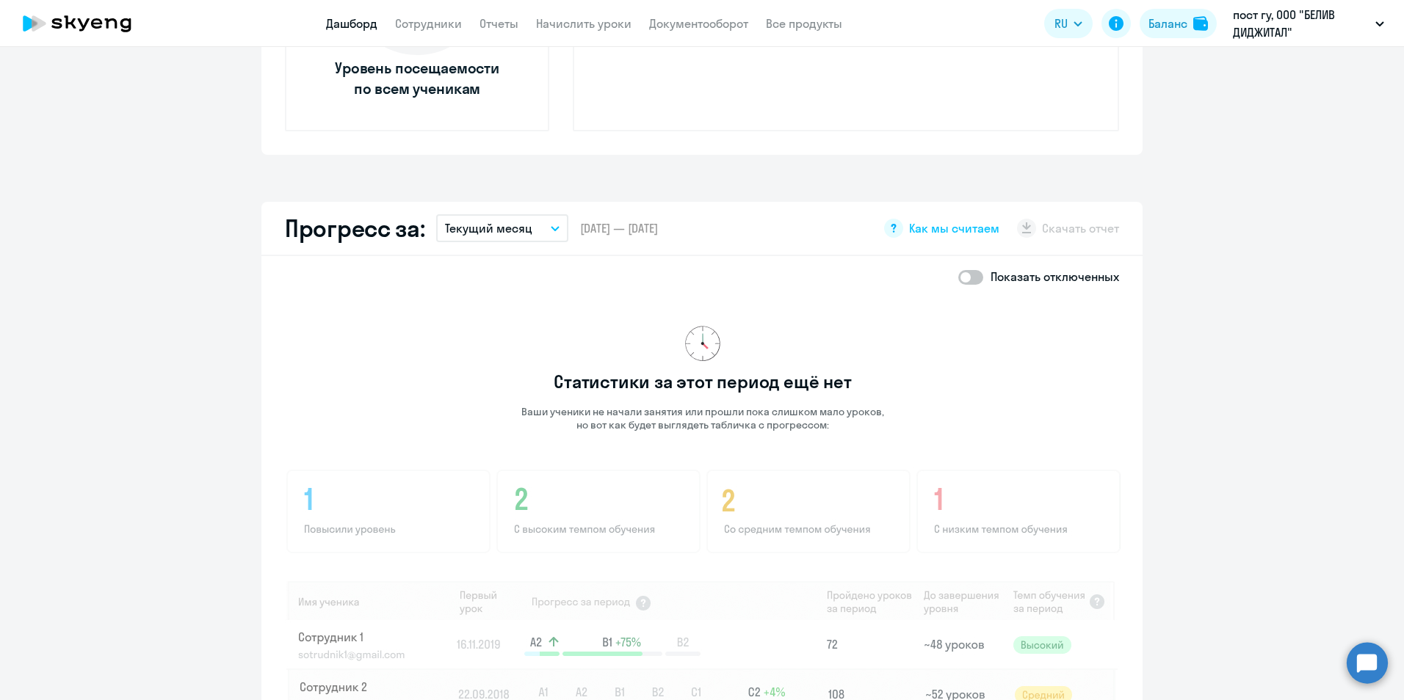
click at [539, 222] on button "Текущий месяц" at bounding box center [502, 228] width 132 height 28
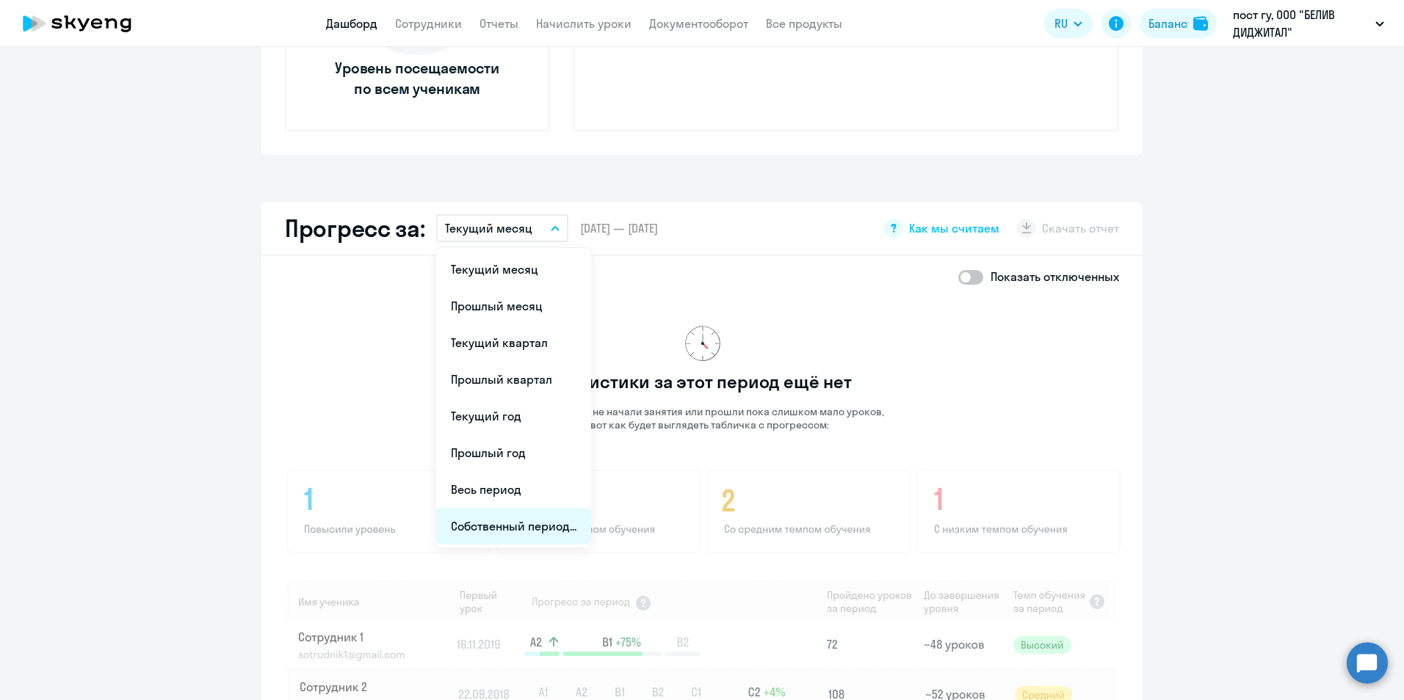
click at [516, 532] on li "Собственный период..." at bounding box center [513, 526] width 155 height 37
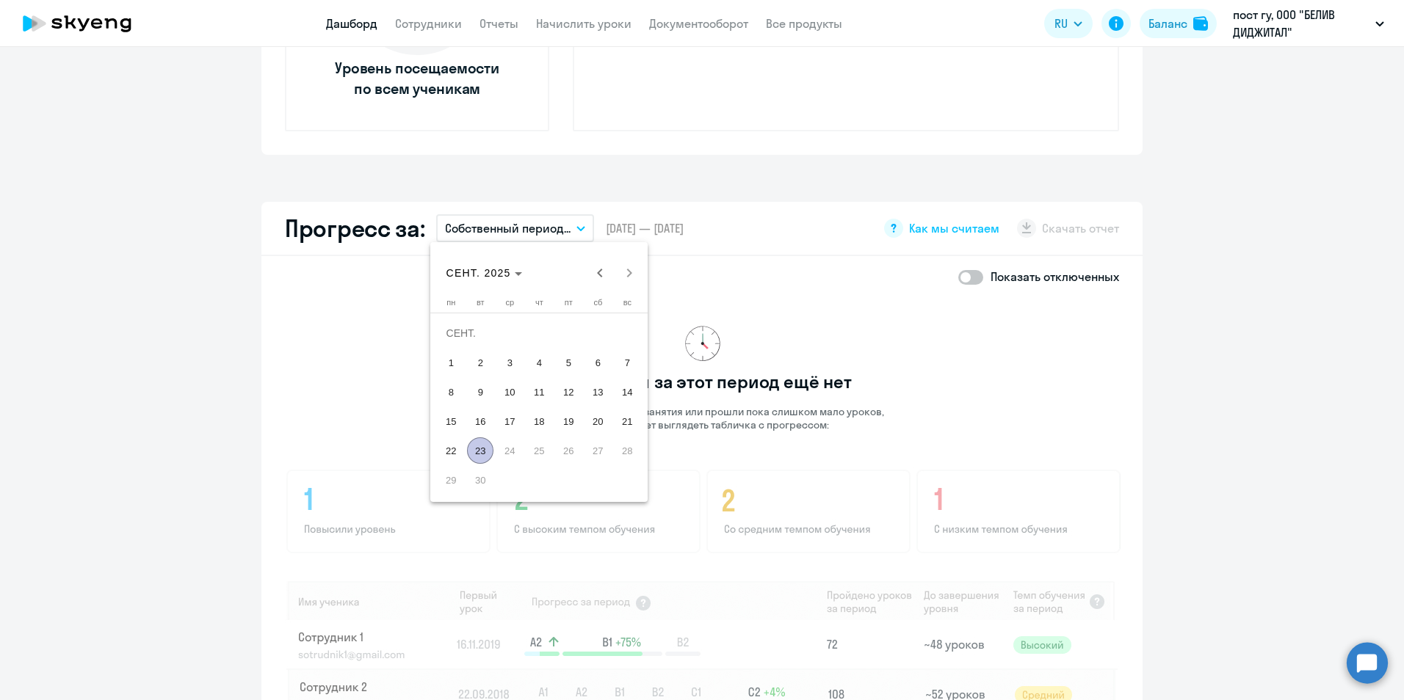
click at [452, 369] on span "1" at bounding box center [451, 362] width 26 height 26
click at [483, 448] on span "23" at bounding box center [480, 451] width 26 height 26
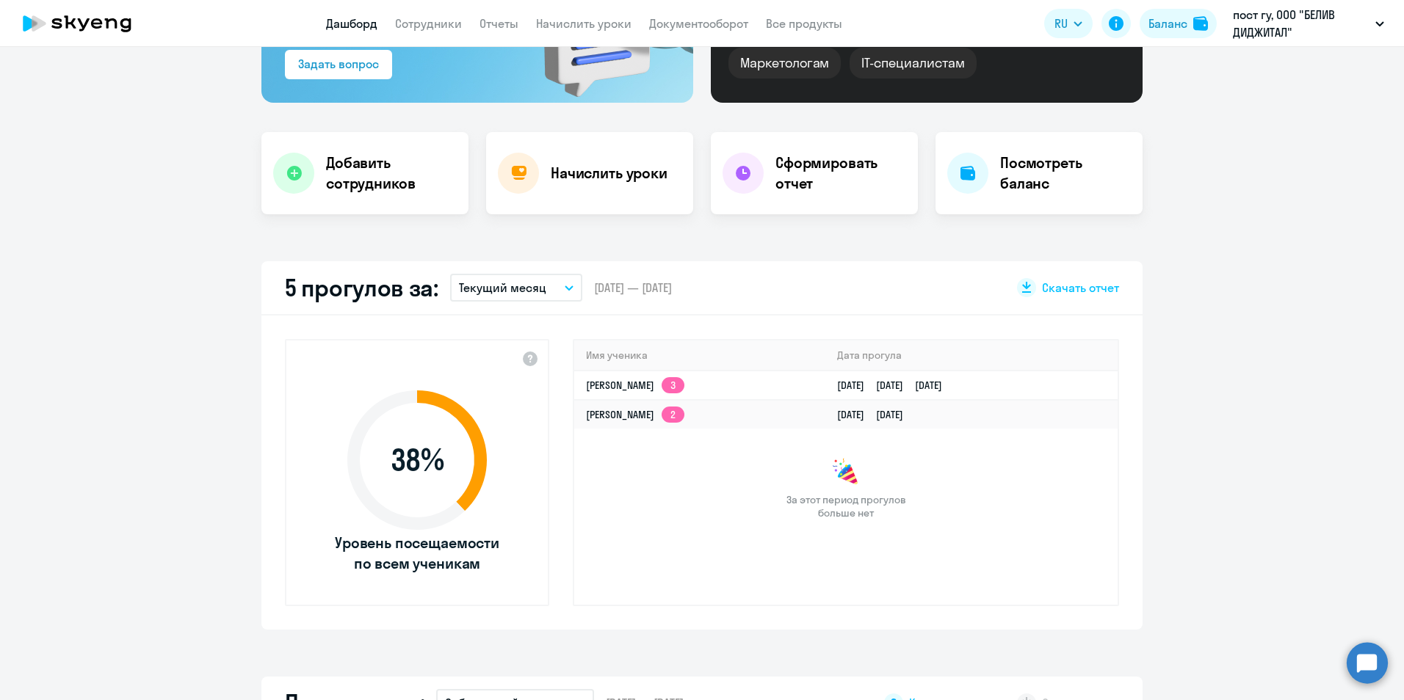
scroll to position [0, 0]
